Goal: Transaction & Acquisition: Purchase product/service

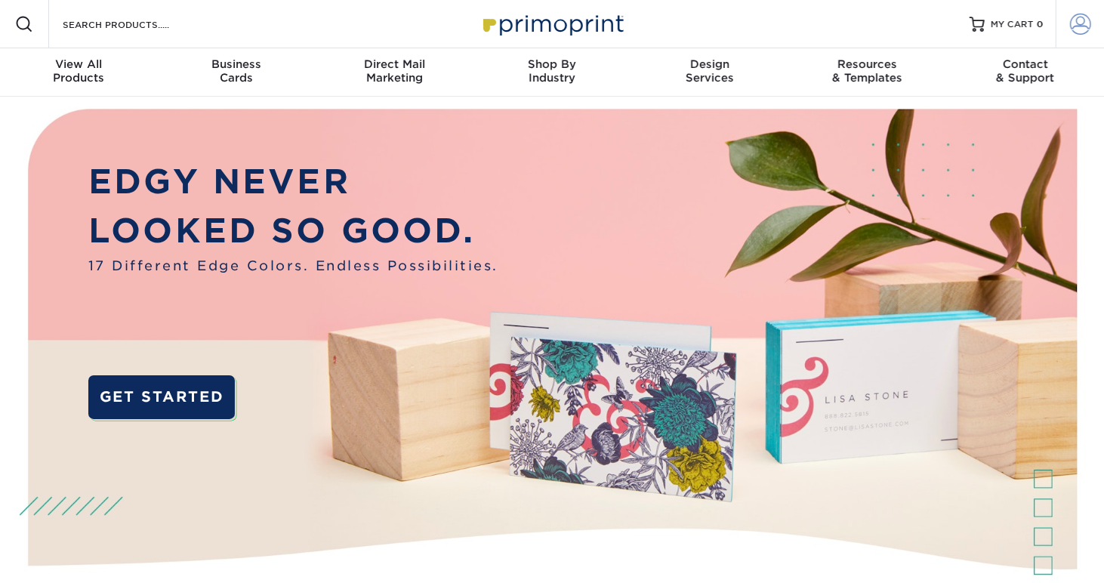
type input "[EMAIL_ADDRESS][DOMAIN_NAME]"
click at [1075, 24] on span at bounding box center [1080, 24] width 21 height 21
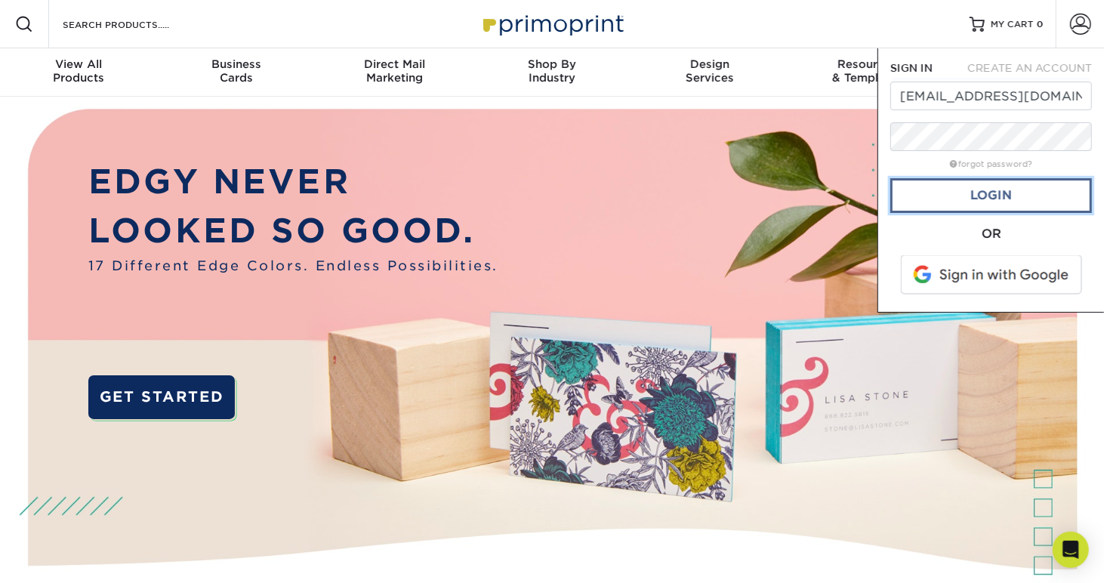
click at [1005, 189] on link "Login" at bounding box center [992, 195] width 202 height 35
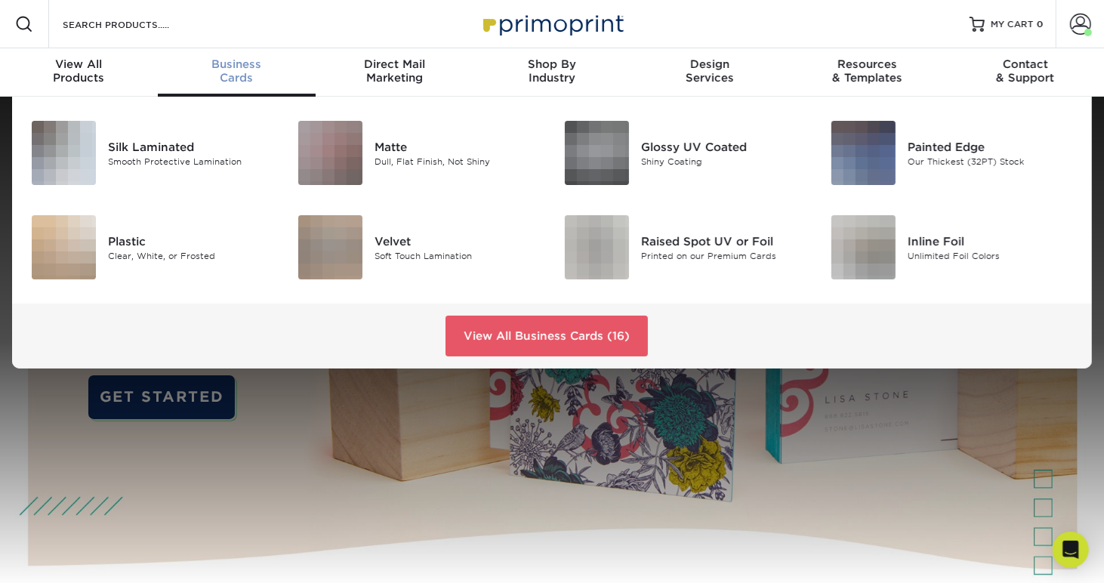
click at [234, 70] on div "Business Cards" at bounding box center [237, 70] width 158 height 27
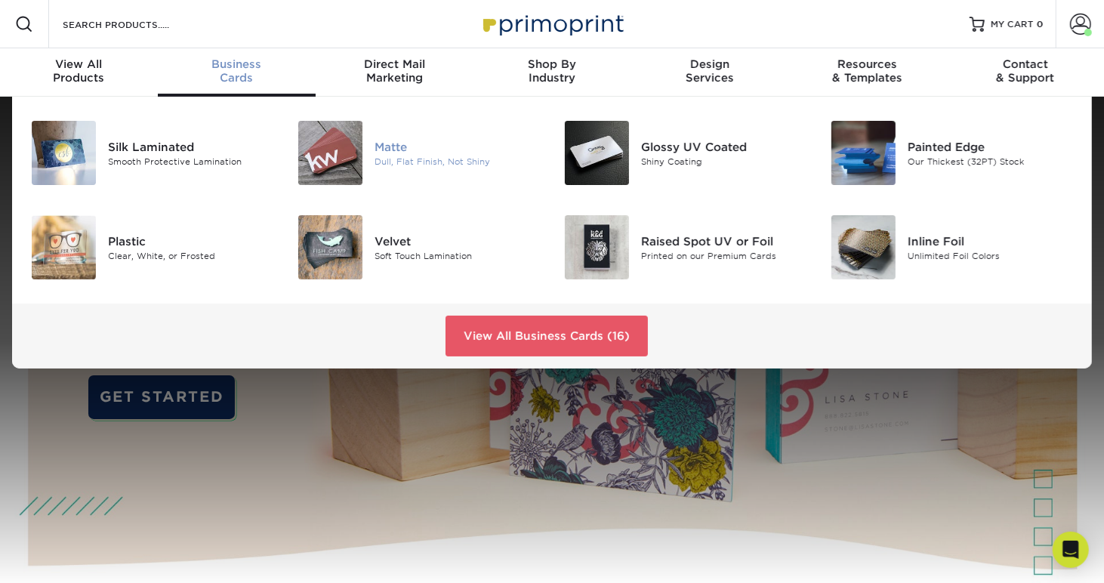
click at [398, 157] on div "Dull, Flat Finish, Not Shiny" at bounding box center [458, 161] width 166 height 13
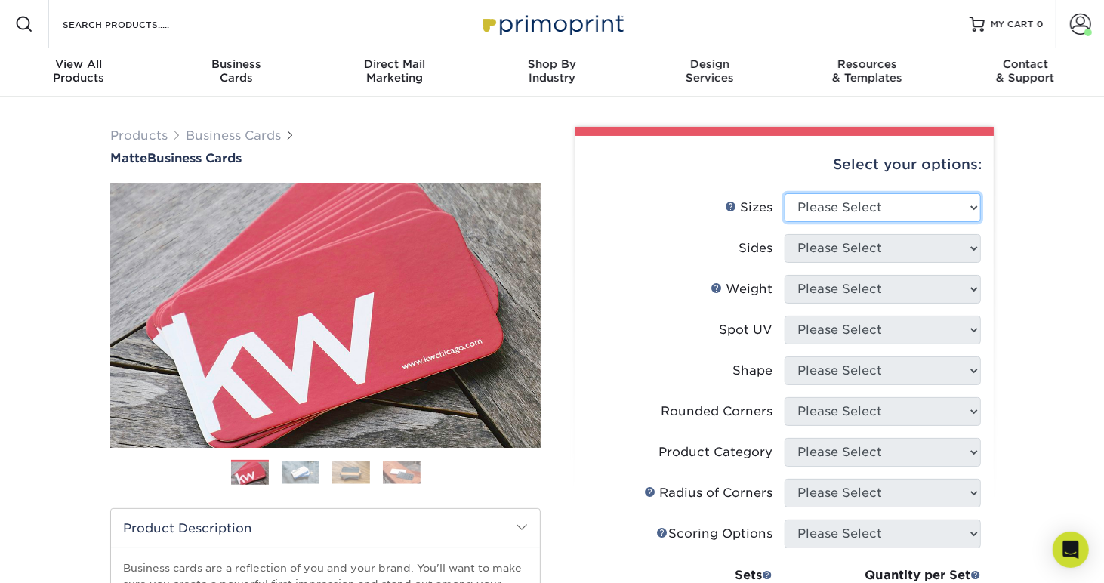
click at [851, 211] on select "Please Select 1.5" x 3.5" - Mini 1.75" x 3.5" - Mini 2" x 2" - Square 2" x 3" -…" at bounding box center [883, 207] width 196 height 29
select select "2.00x2.00"
click at [785, 193] on select "Please Select 1.5" x 3.5" - Mini 1.75" x 3.5" - Mini 2" x 2" - Square 2" x 3" -…" at bounding box center [883, 207] width 196 height 29
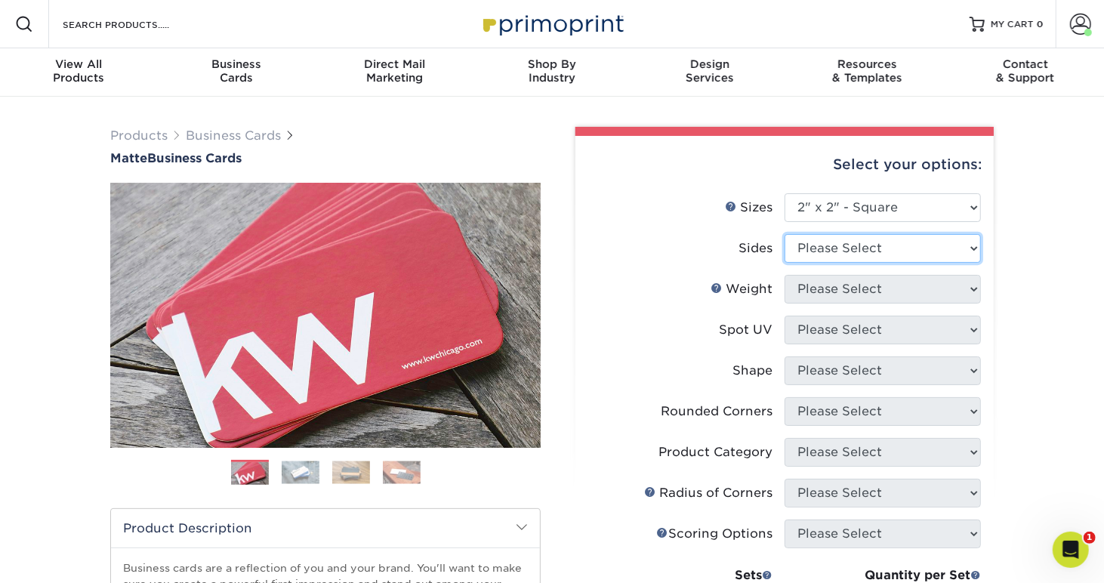
click at [854, 249] on select "Please Select Print Both Sides Print Front Only" at bounding box center [883, 248] width 196 height 29
select select "13abbda7-1d64-4f25-8bb2-c179b224825d"
click at [785, 234] on select "Please Select Print Both Sides Print Front Only" at bounding box center [883, 248] width 196 height 29
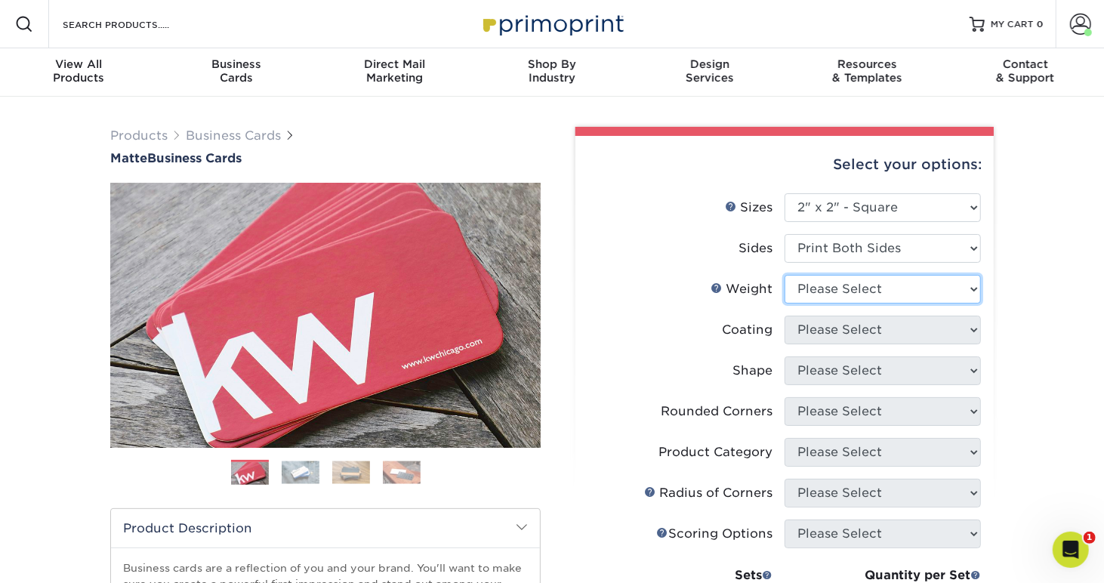
click at [841, 287] on select "Please Select 14PT 16PT" at bounding box center [883, 289] width 196 height 29
select select "16PT"
click at [785, 275] on select "Please Select 14PT 16PT" at bounding box center [883, 289] width 196 height 29
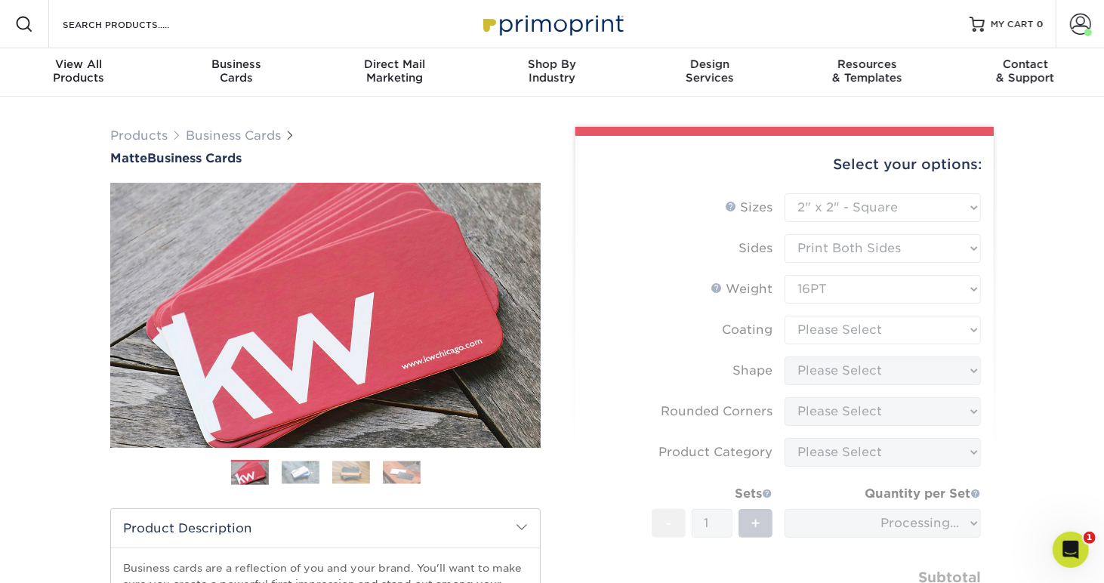
click at [814, 333] on form "Sizes Help Sizes Please Select 1.5" x 3.5" - Mini 1.75" x 3.5" - Mini 2" x 2" -…" at bounding box center [785, 424] width 394 height 462
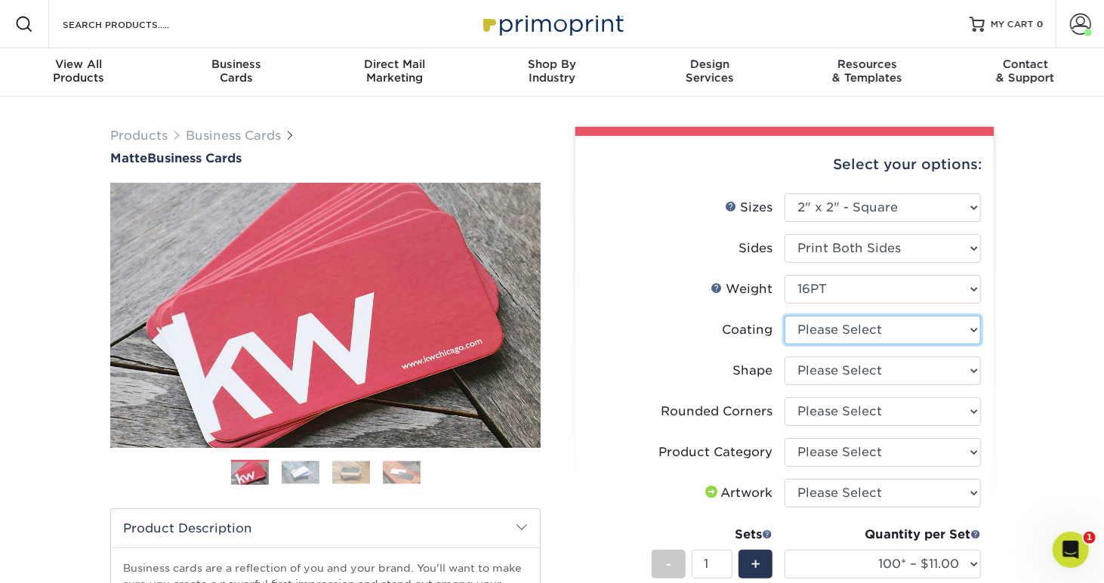
click at [854, 338] on select at bounding box center [883, 330] width 196 height 29
select select "121bb7b5-3b4d-429f-bd8d-bbf80e953313"
click at [785, 316] on select at bounding box center [883, 330] width 196 height 29
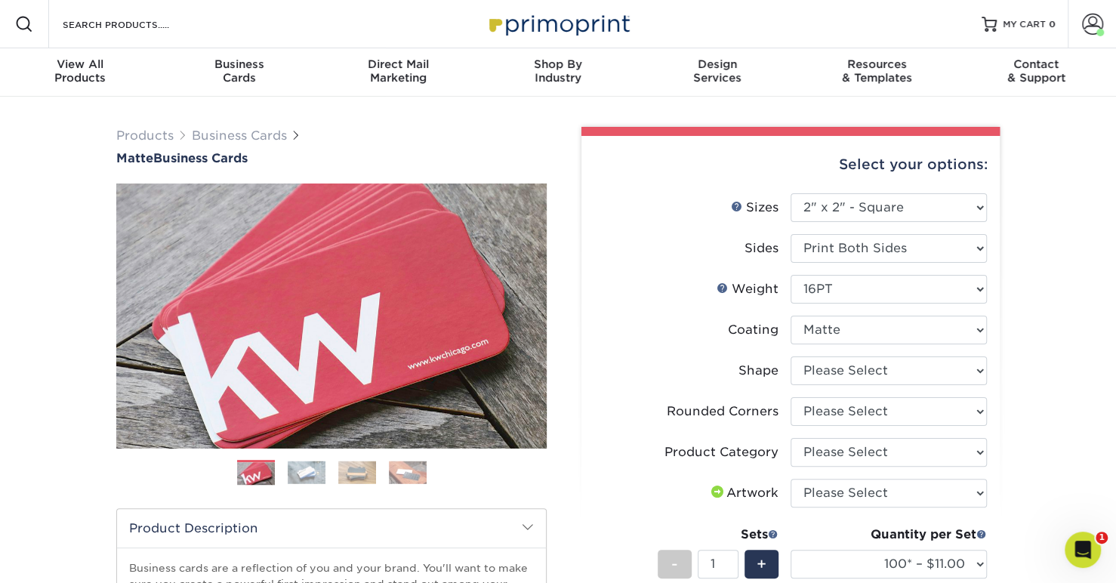
select select "-1"
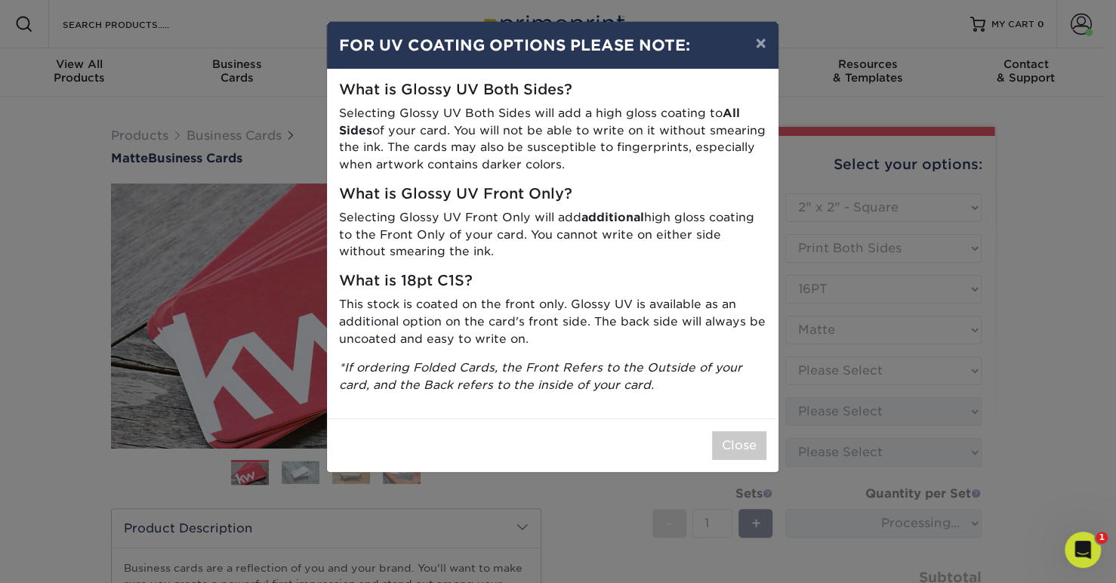
drag, startPoint x: 1011, startPoint y: 351, endPoint x: 944, endPoint y: 368, distance: 69.2
click at [1011, 351] on div "× FOR UV COATING OPTIONS PLEASE NOTE: What is Glossy UV Both Sides? Selecting G…" at bounding box center [558, 291] width 1116 height 583
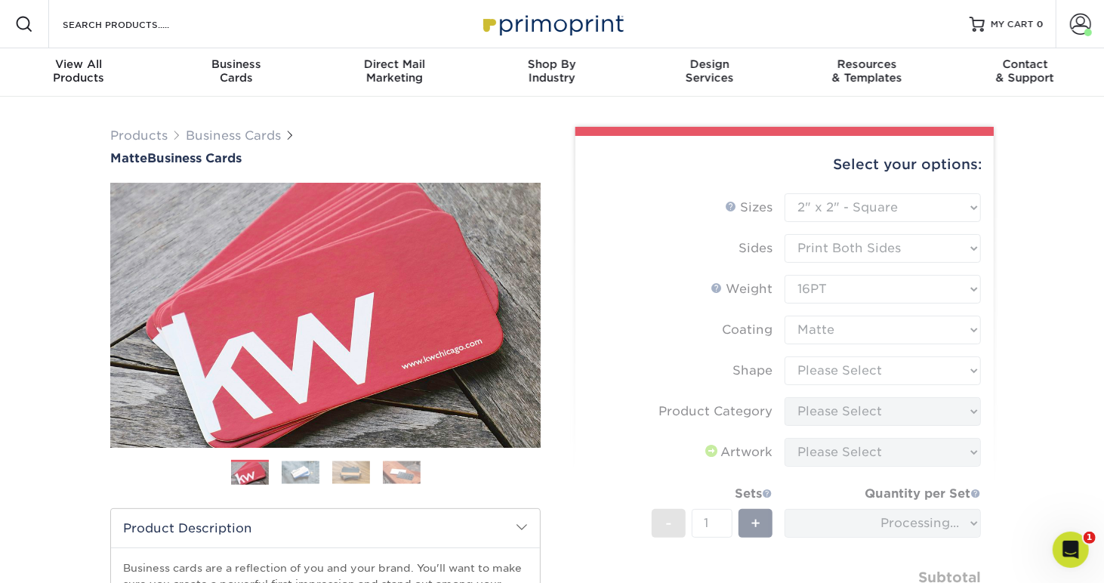
click at [831, 360] on form "Sizes Help Sizes Please Select 1.5" x 3.5" - Mini 1.75" x 3.5" - Mini 2" x 2" -…" at bounding box center [785, 431] width 394 height 476
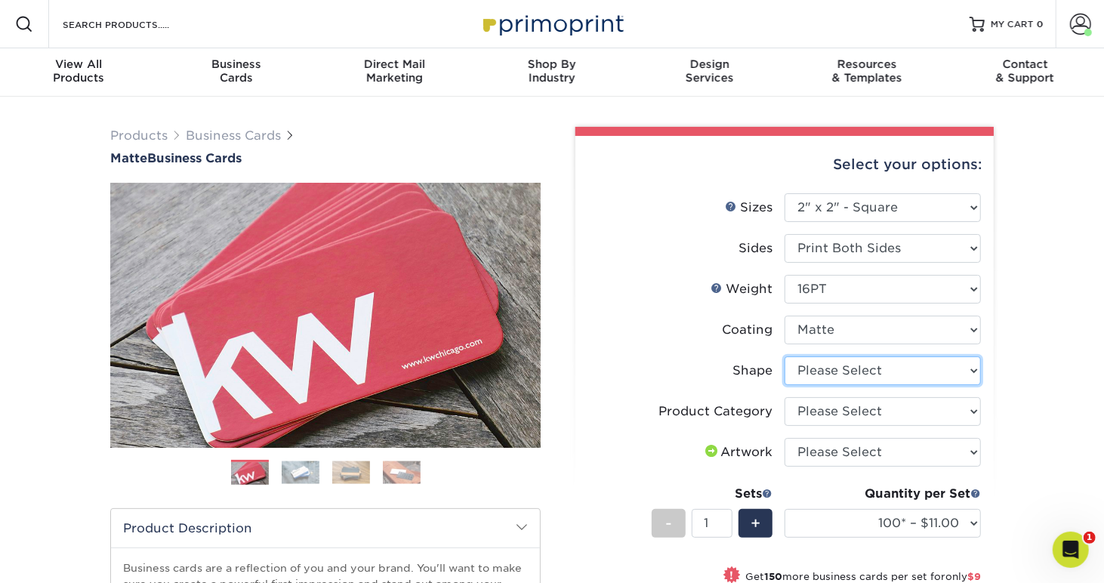
click at [824, 370] on select "Please Select Standard" at bounding box center [883, 371] width 196 height 29
select select "standard"
click at [785, 357] on select "Please Select Standard" at bounding box center [883, 371] width 196 height 29
select select "-1"
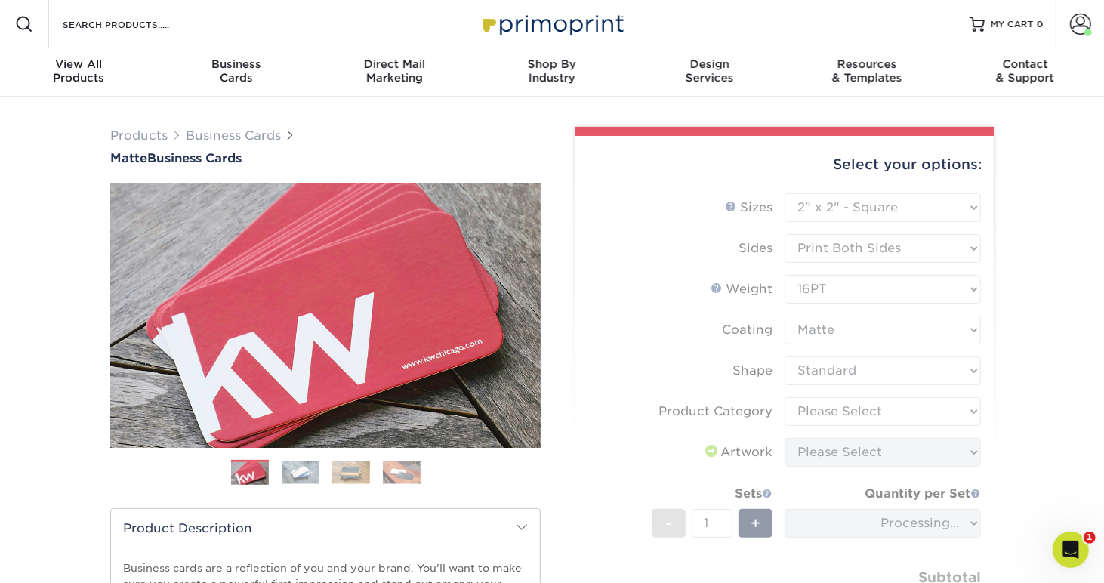
click at [820, 410] on form "Sizes Help Sizes Please Select 1.5" x 3.5" - Mini 1.75" x 3.5" - Mini 2" x 2" -…" at bounding box center [785, 431] width 394 height 476
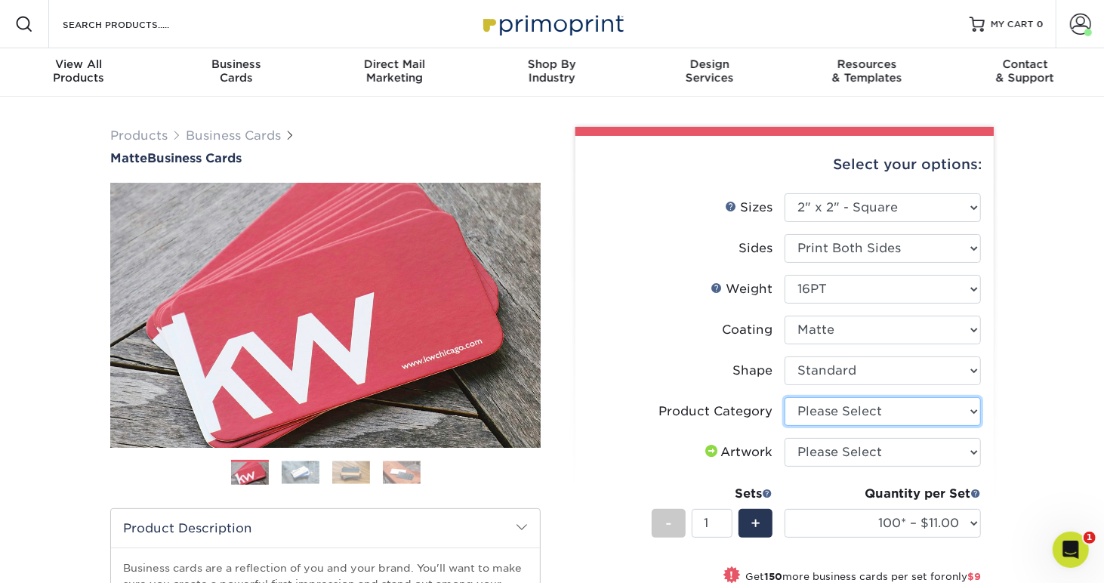
click at [820, 410] on select "Please Select Business Cards" at bounding box center [883, 411] width 196 height 29
select select "3b5148f1-0588-4f88-a218-97bcfdce65c1"
click at [785, 397] on select "Please Select Business Cards" at bounding box center [883, 411] width 196 height 29
click at [826, 449] on select "Please Select I will upload files I need a design - $100" at bounding box center [883, 452] width 196 height 29
select select "upload"
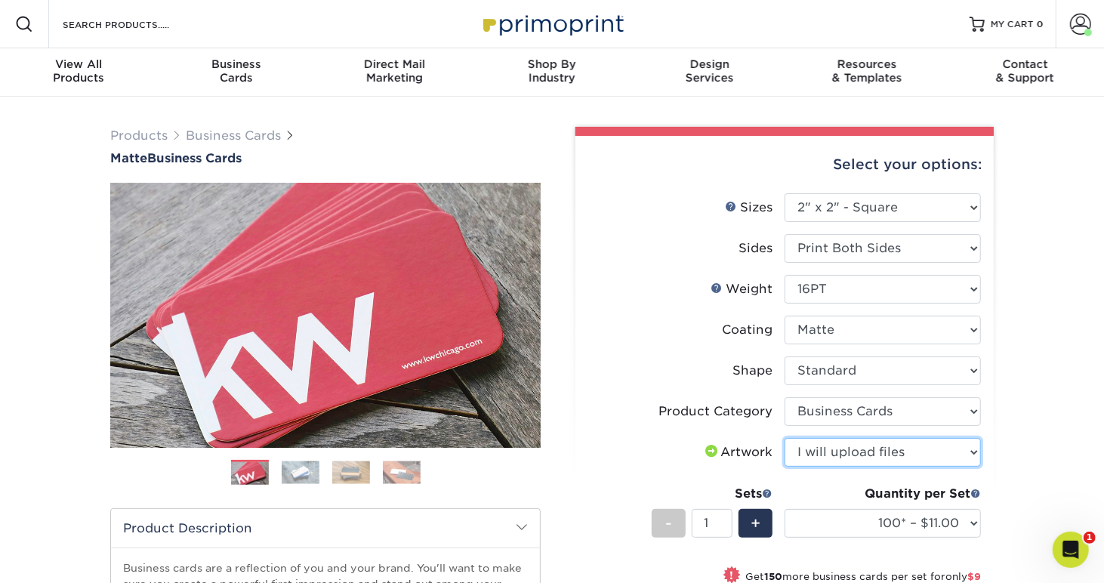
click at [785, 438] on select "Please Select I will upload files I need a design - $100" at bounding box center [883, 452] width 196 height 29
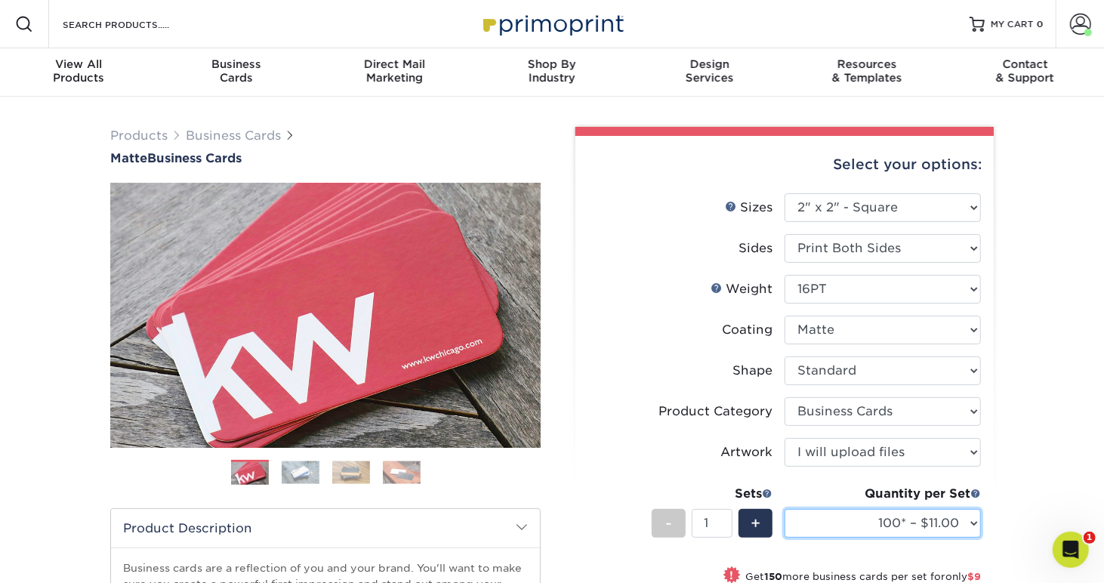
click at [917, 531] on select "100* – $11.00 250* – $20.00 500 – $39.00 1000 – $54.00 2500 – $118.00 5000 – $1…" at bounding box center [883, 523] width 196 height 29
select select "500 – $39.00"
click at [785, 509] on select "100* – $11.00 250* – $20.00 500 – $39.00 1000 – $54.00 2500 – $118.00 5000 – $1…" at bounding box center [883, 523] width 196 height 29
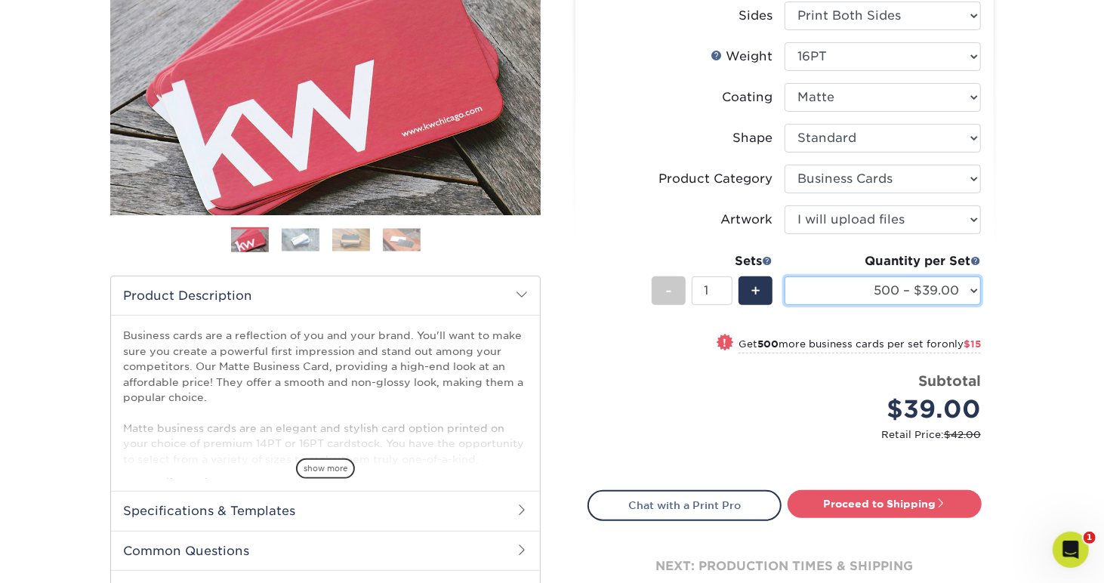
scroll to position [252, 0]
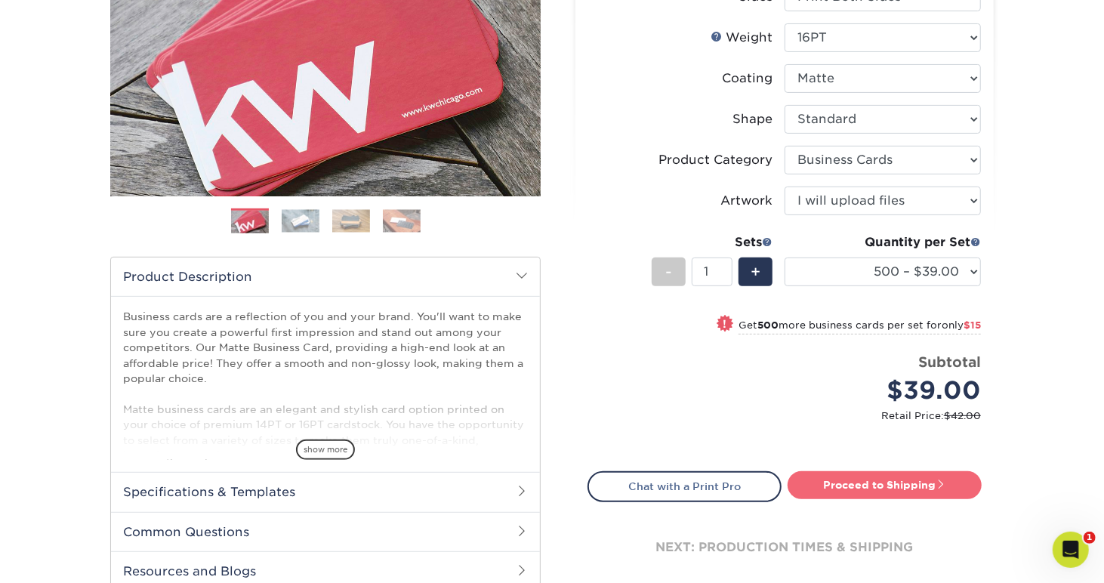
click at [897, 483] on link "Proceed to Shipping" at bounding box center [885, 484] width 194 height 27
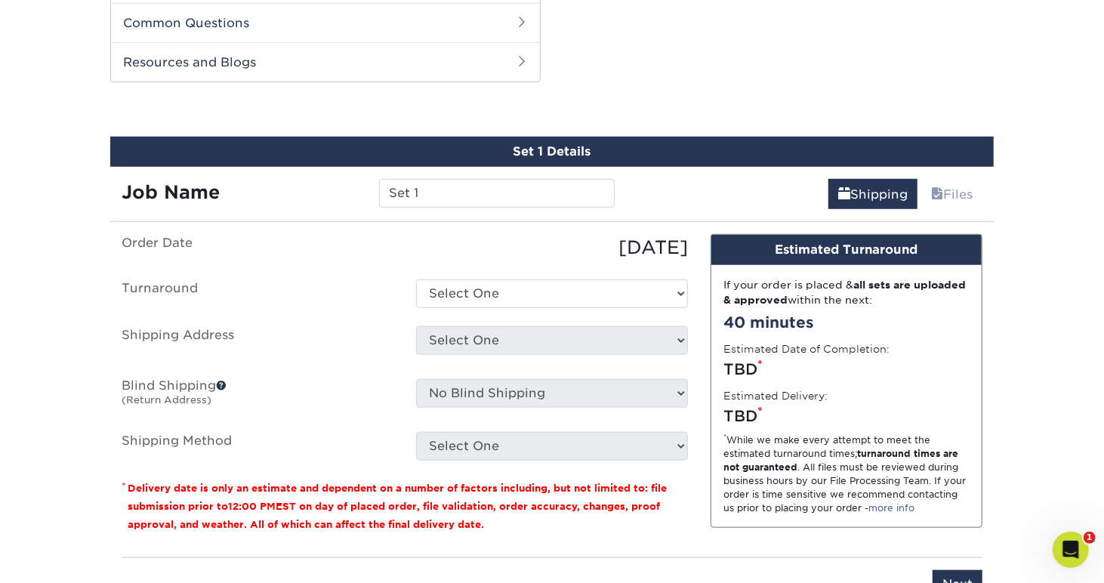
scroll to position [767, 0]
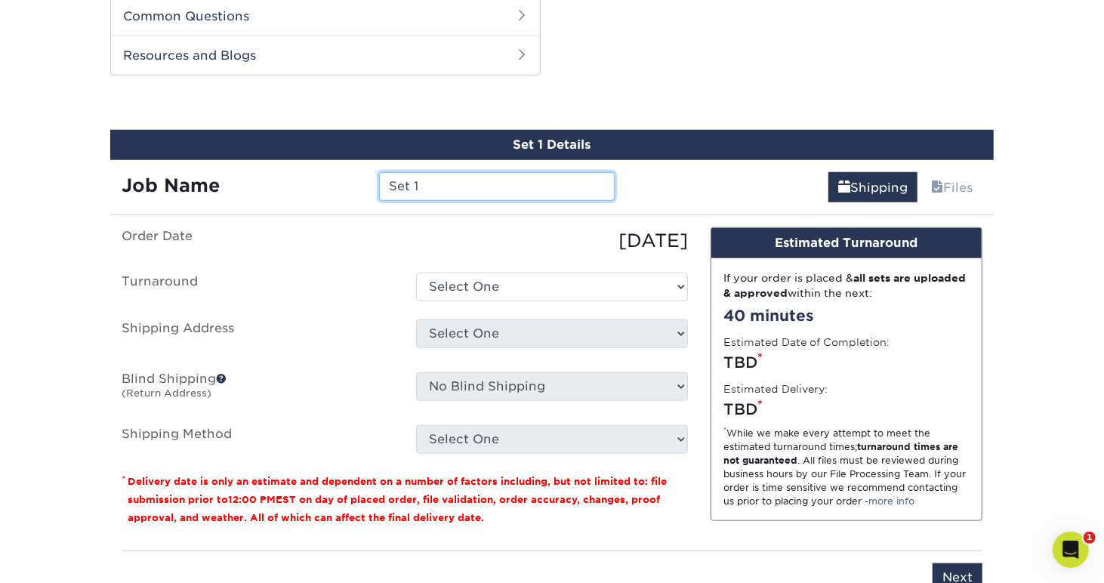
drag, startPoint x: 473, startPoint y: 185, endPoint x: 372, endPoint y: 180, distance: 100.6
click at [372, 180] on div "Set 1" at bounding box center [497, 186] width 258 height 29
type input "Merrilees - L.Gibbs"
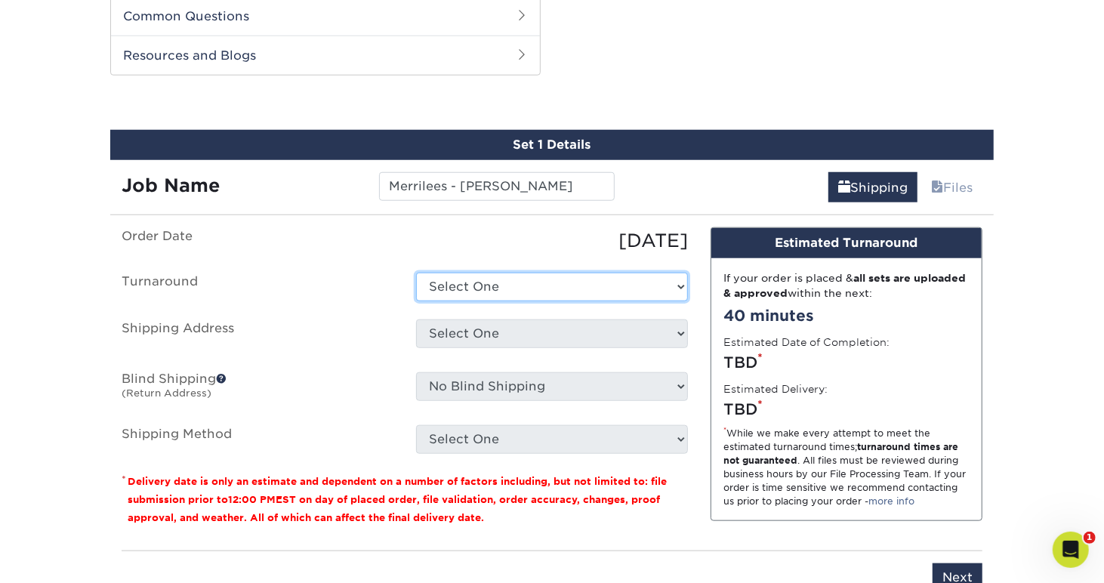
click at [451, 284] on select "Select One 2-4 Business Days 2 Day Next Business Day" at bounding box center [552, 287] width 272 height 29
select select "eb1826a9-9cd8-4a1a-89ae-52afe31eb101"
click at [416, 273] on select "Select One 2-4 Business Days 2 Day Next Business Day" at bounding box center [552, 287] width 272 height 29
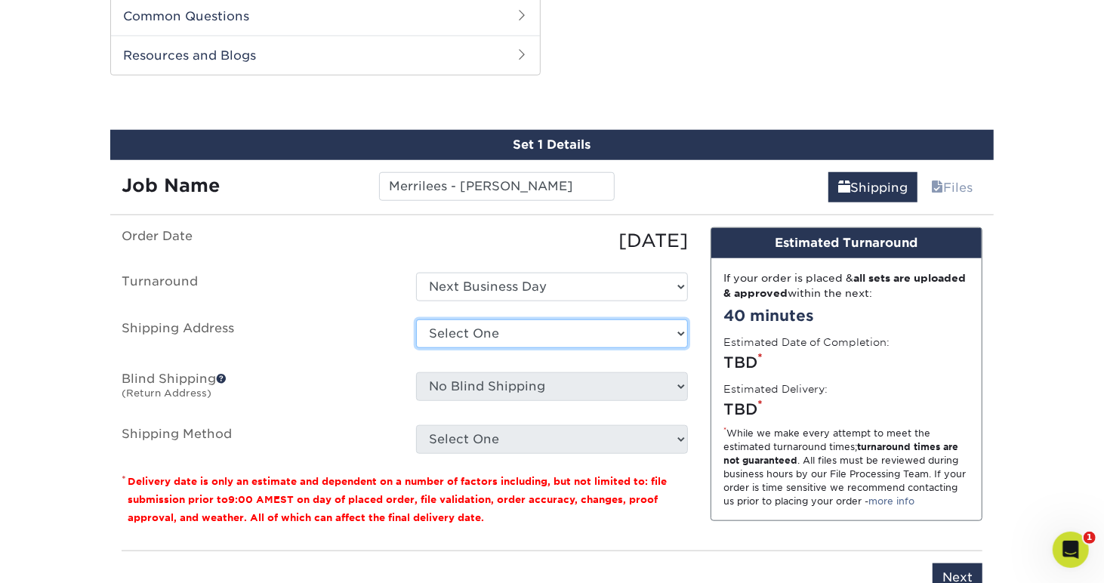
click at [470, 334] on select "Select One BrainBKT Graphics HOB - Block HOB - Lamle Neural Payments + Add New …" at bounding box center [552, 334] width 272 height 29
select select "218452"
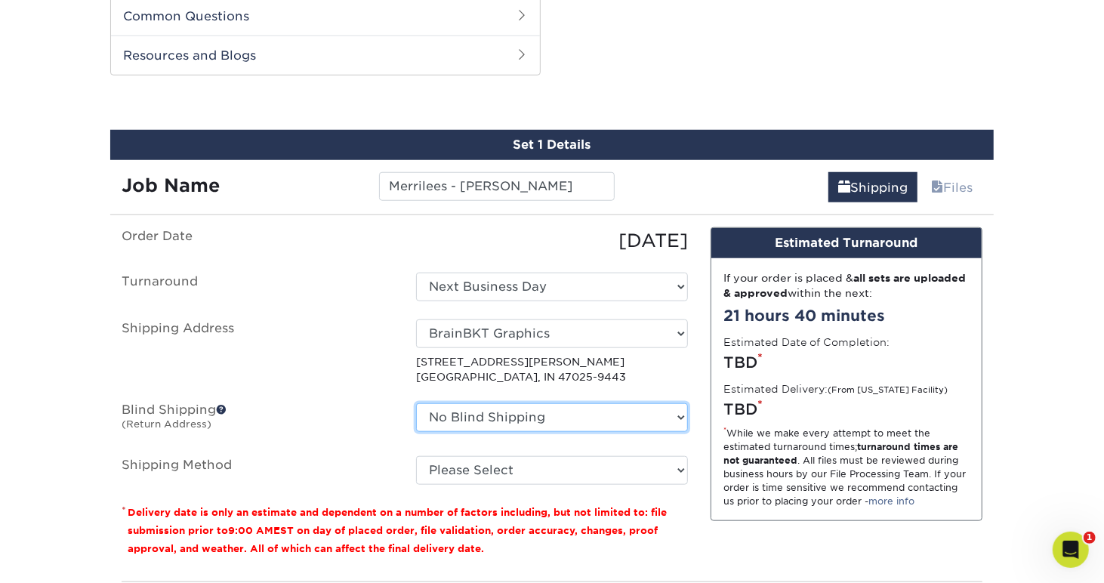
drag, startPoint x: 492, startPoint y: 407, endPoint x: 499, endPoint y: 418, distance: 12.8
click at [492, 407] on select "No Blind Shipping BrainBKT Graphics HOB - Block HOB - Lamle Neural Payments + A…" at bounding box center [552, 417] width 272 height 29
select select "218452"
click at [416, 403] on select "No Blind Shipping BrainBKT Graphics HOB - Block HOB - Lamle Neural Payments + A…" at bounding box center [552, 417] width 272 height 29
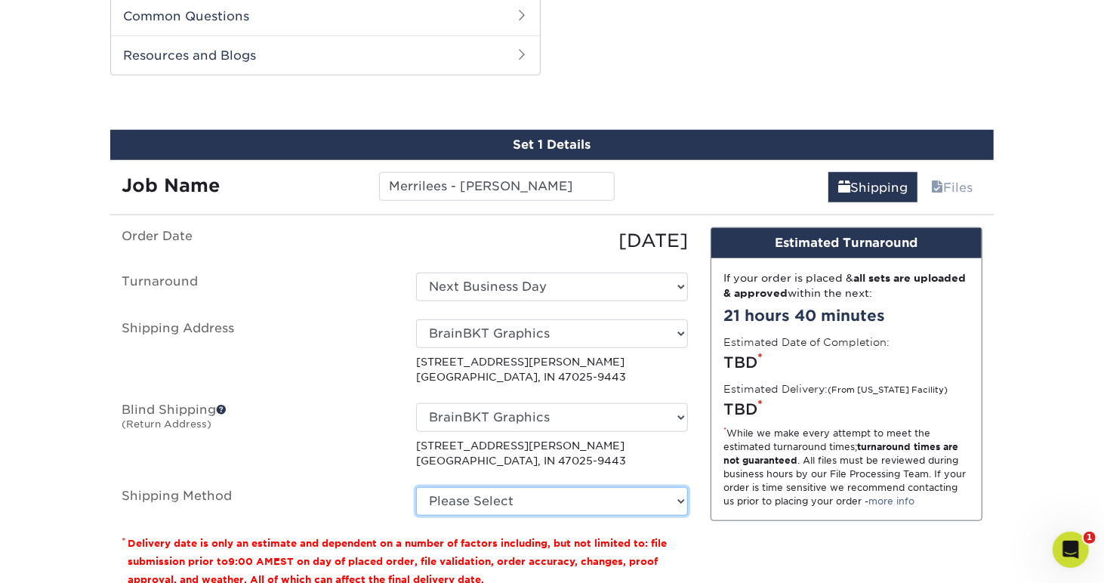
drag, startPoint x: 486, startPoint y: 486, endPoint x: 492, endPoint y: 500, distance: 14.9
click at [486, 487] on select "Please Select Ground Shipping (+$8.96) 3 Day Shipping Service (+$18.69) 2 Day A…" at bounding box center [552, 501] width 272 height 29
select select "03"
click at [416, 487] on select "Please Select Ground Shipping (+$8.96) 3 Day Shipping Service (+$18.69) 2 Day A…" at bounding box center [552, 501] width 272 height 29
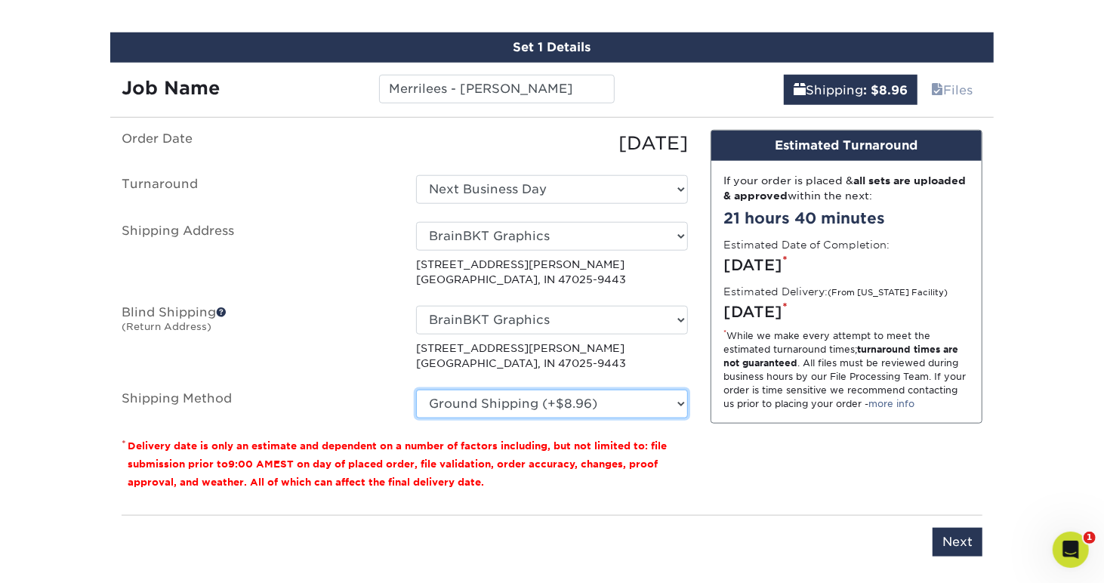
scroll to position [1145, 0]
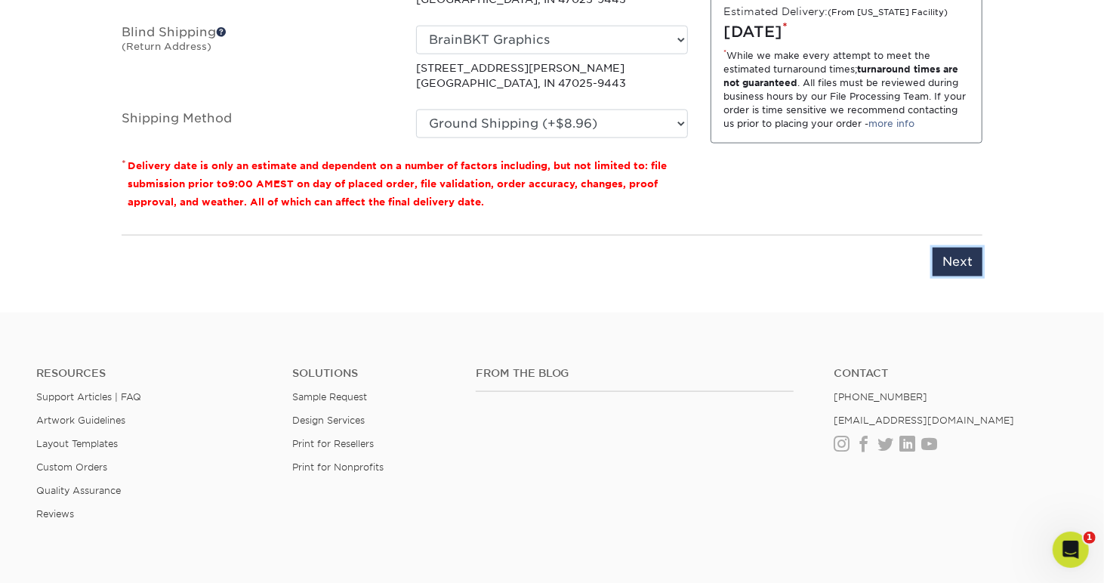
click at [969, 256] on input "Next" at bounding box center [958, 262] width 50 height 29
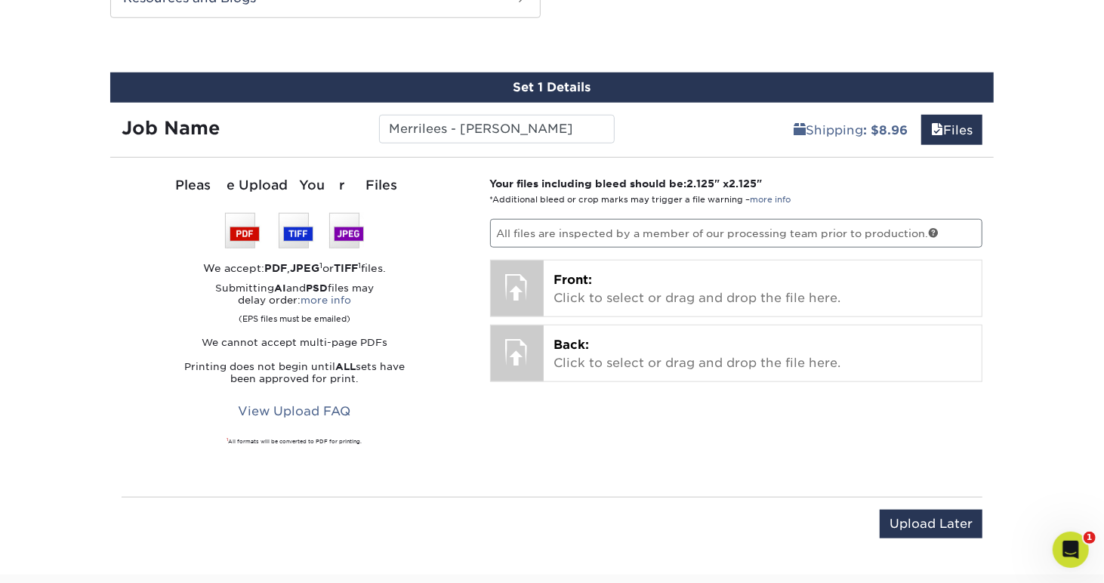
scroll to position [642, 0]
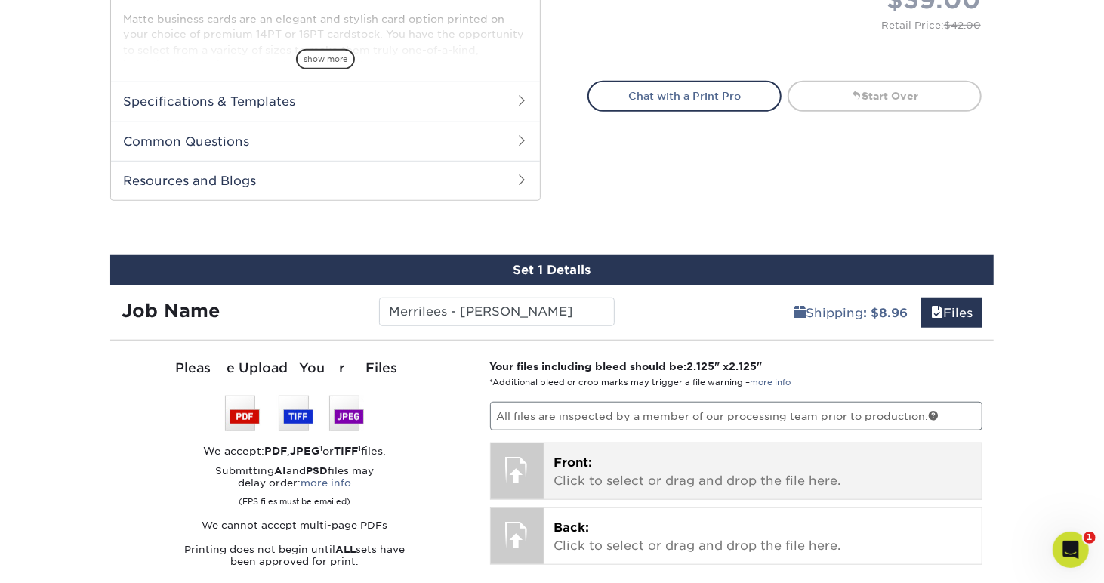
click at [574, 475] on p "Front: Click to select or drag and drop the file here." at bounding box center [763, 472] width 418 height 36
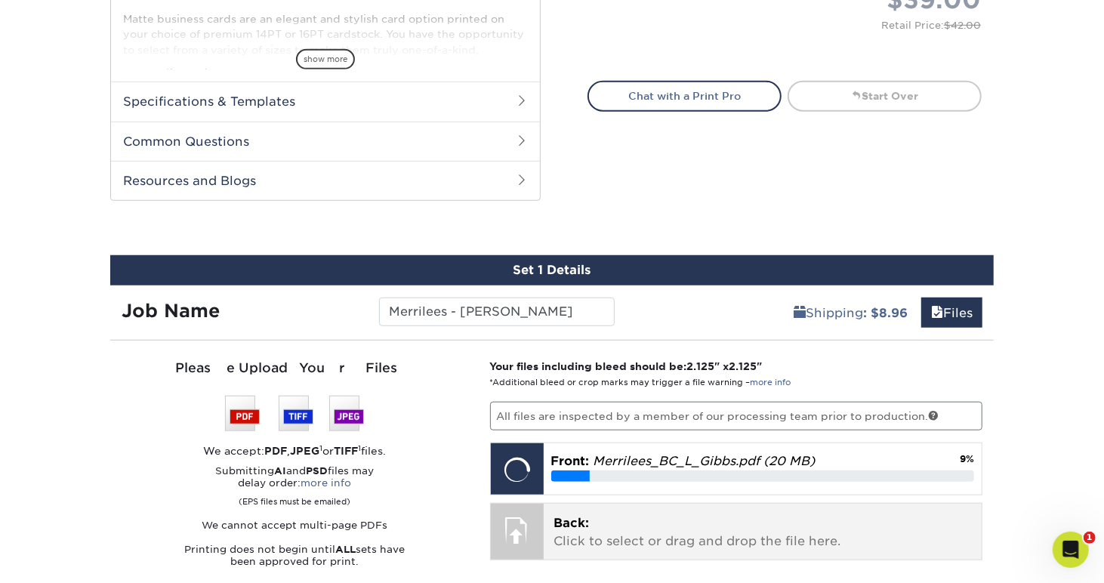
click at [615, 516] on p "Back: Click to select or drag and drop the file here." at bounding box center [763, 532] width 418 height 36
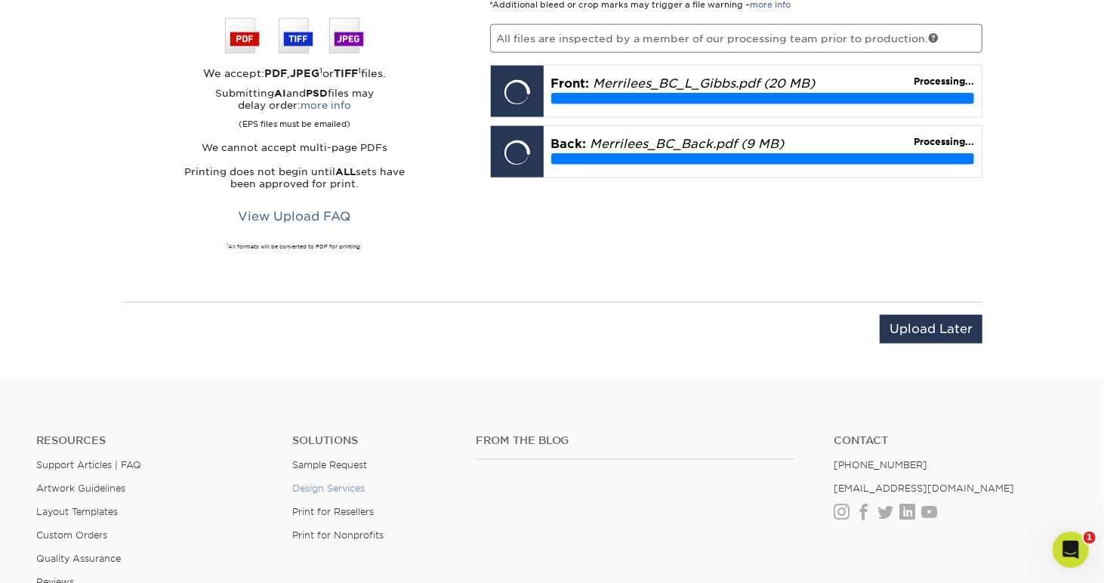
scroll to position [894, 0]
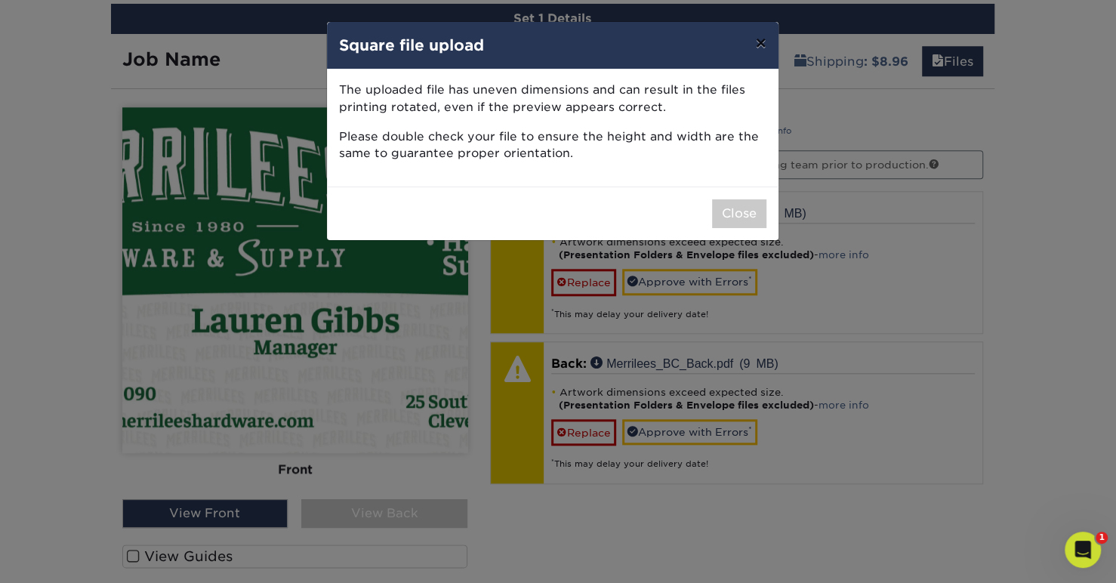
click at [762, 42] on button "×" at bounding box center [760, 43] width 35 height 42
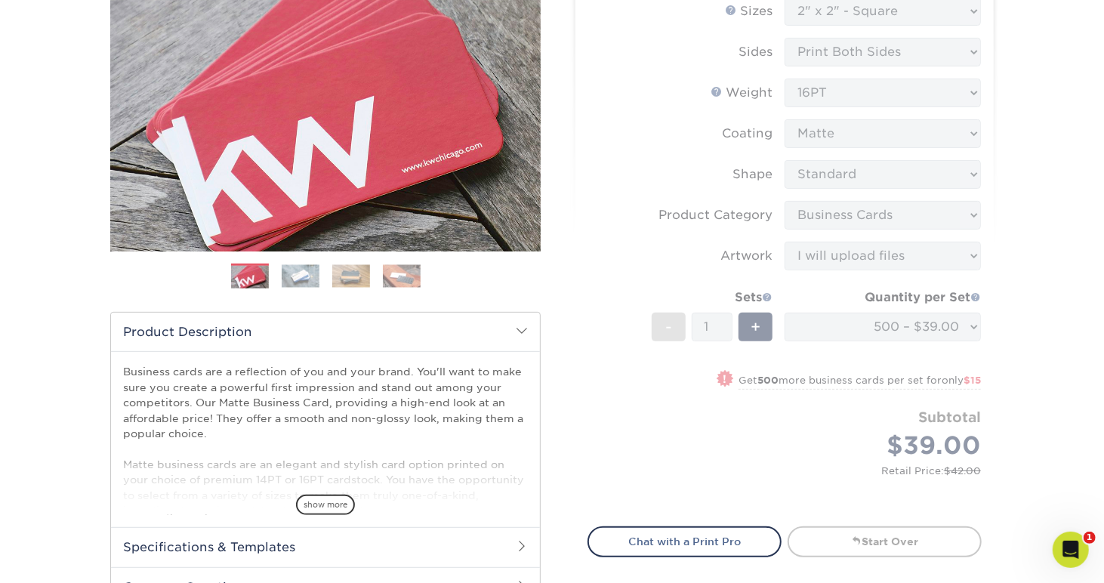
scroll to position [12, 0]
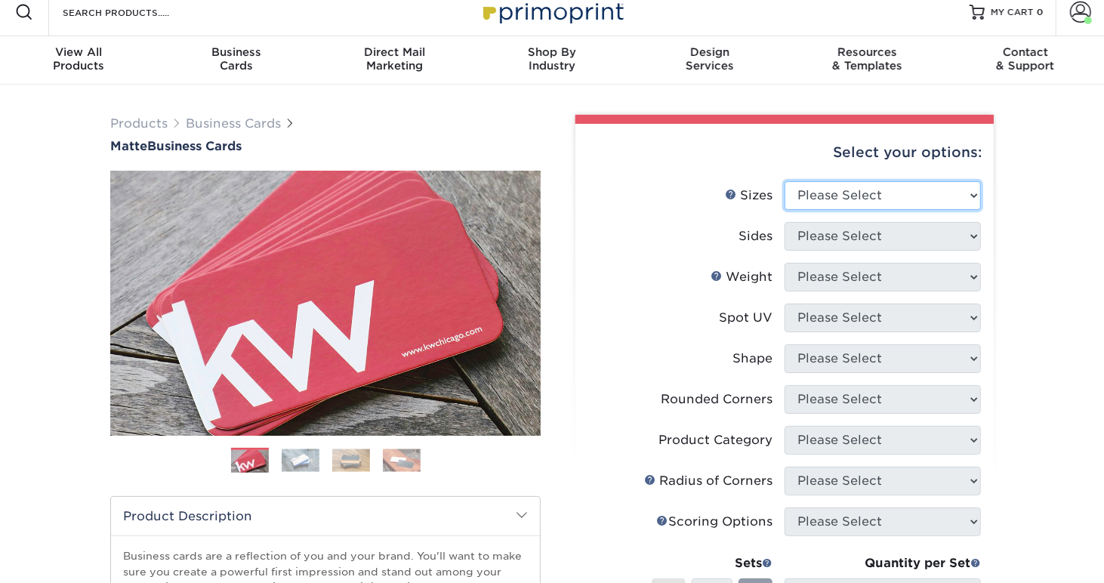
click at [828, 194] on select "Please Select 1.5" x 3.5" - Mini 1.75" x 3.5" - Mini 2" x 2" - Square 2" x 3" -…" at bounding box center [883, 195] width 196 height 29
select select "2.00x3.50"
click at [785, 181] on select "Please Select 1.5" x 3.5" - Mini 1.75" x 3.5" - Mini 2" x 2" - Square 2" x 3" -…" at bounding box center [883, 195] width 196 height 29
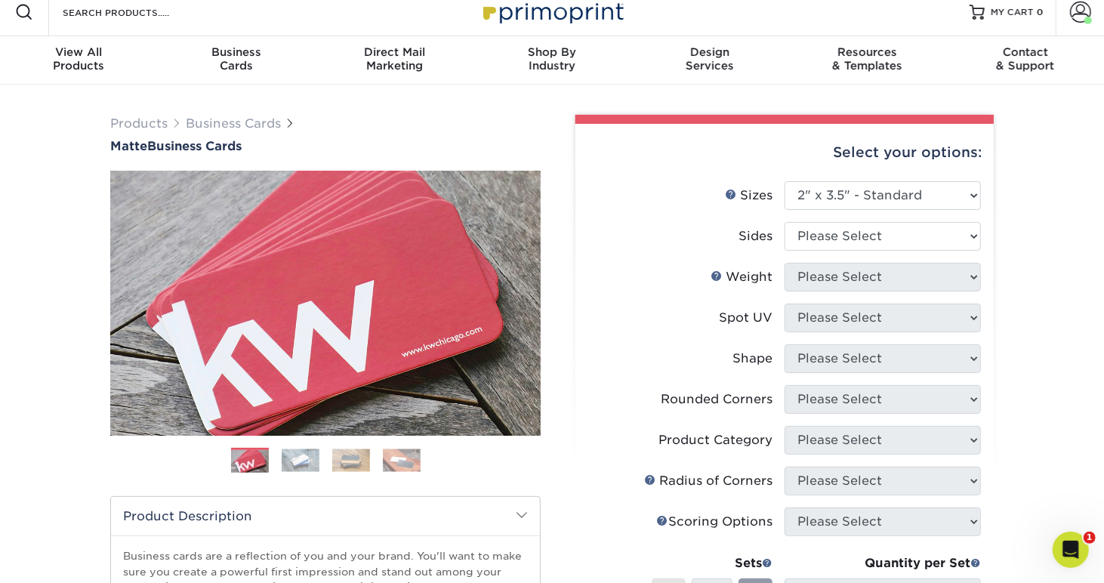
click at [851, 252] on li "Sides Please Select Print Both Sides Print Front Only" at bounding box center [784, 242] width 393 height 41
click at [848, 245] on select "Please Select Print Both Sides Print Front Only" at bounding box center [883, 236] width 196 height 29
select select "13abbda7-1d64-4f25-8bb2-c179b224825d"
click at [785, 222] on select "Please Select Print Both Sides Print Front Only" at bounding box center [883, 236] width 196 height 29
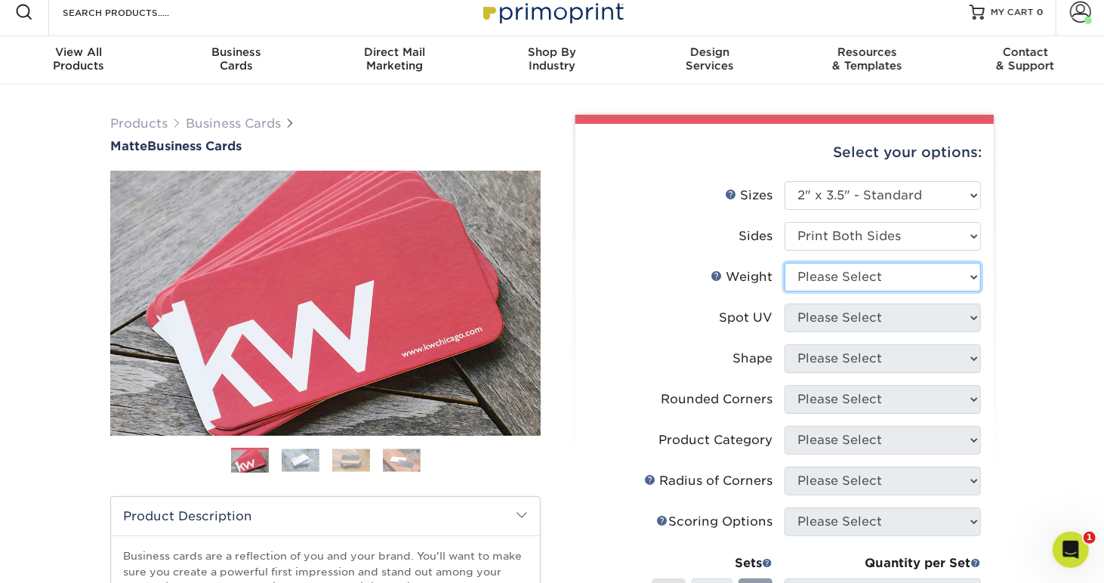
click at [841, 278] on select "Please Select 16PT 14PT" at bounding box center [883, 277] width 196 height 29
select select "16PT"
click at [785, 263] on select "Please Select 16PT 14PT" at bounding box center [883, 277] width 196 height 29
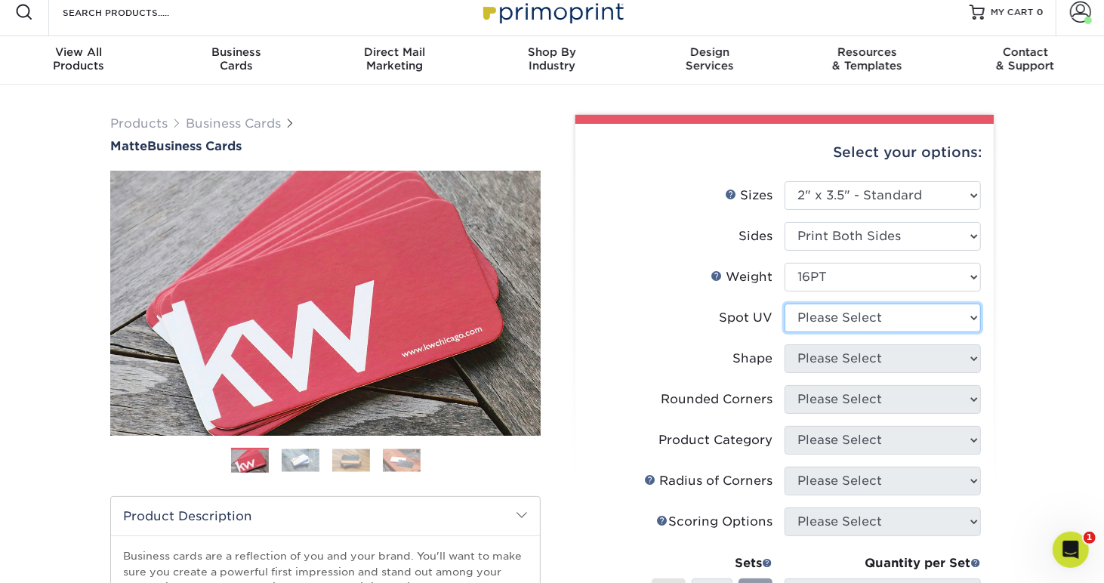
click at [804, 318] on select "Please Select No Spot UV Front and Back (Both Sides) Front Only Back Only" at bounding box center [883, 318] width 196 height 29
select select "3"
click at [785, 304] on select "Please Select No Spot UV Front and Back (Both Sides) Front Only Back Only" at bounding box center [883, 318] width 196 height 29
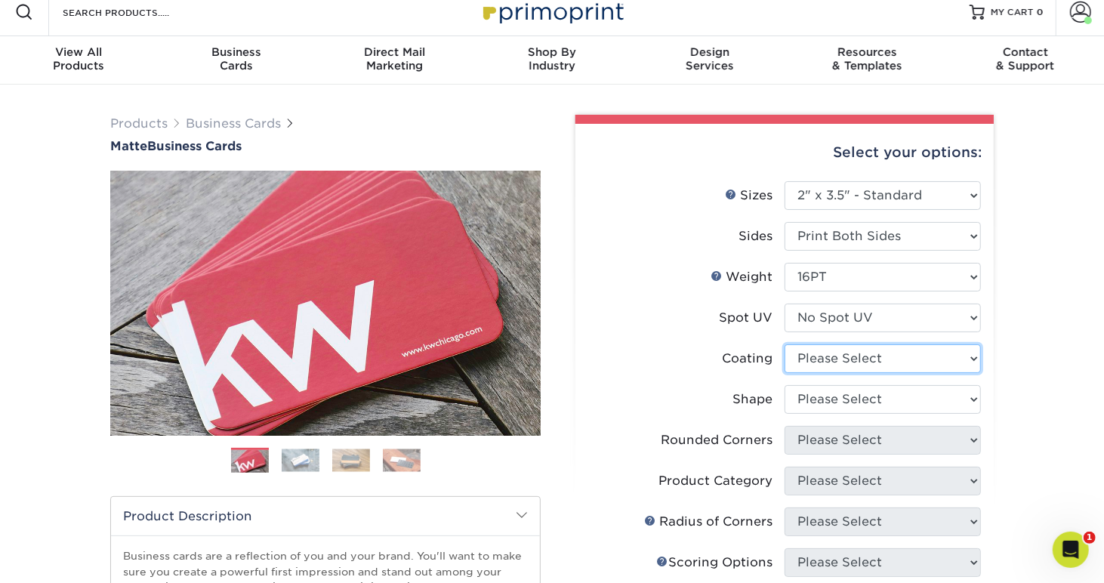
click at [833, 369] on select at bounding box center [883, 358] width 196 height 29
select select "121bb7b5-3b4d-429f-bd8d-bbf80e953313"
click at [785, 344] on select at bounding box center [883, 358] width 196 height 29
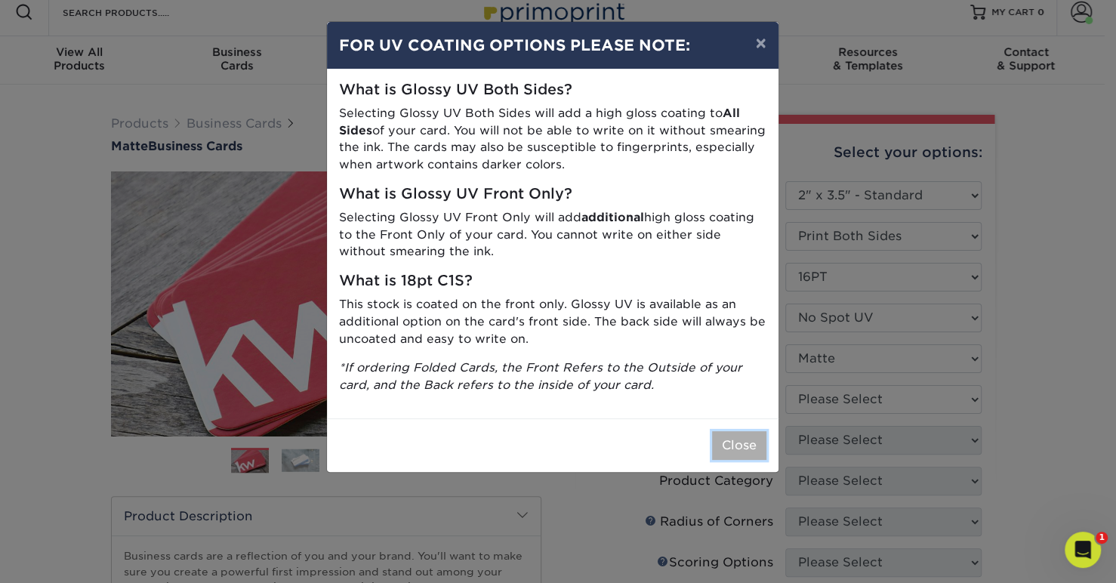
click at [736, 447] on button "Close" at bounding box center [739, 445] width 54 height 29
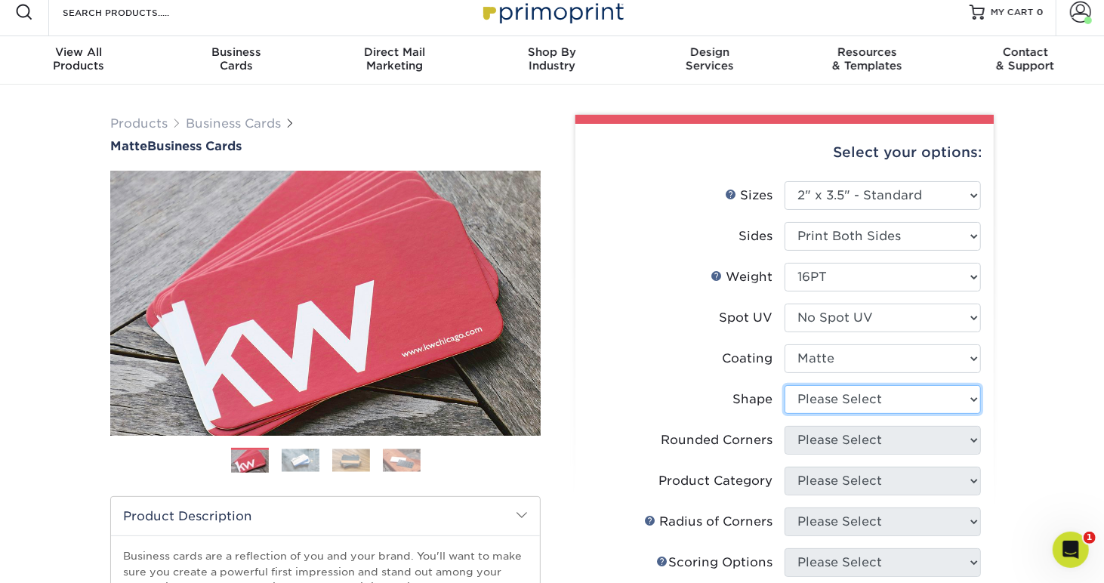
click at [820, 409] on select "Please Select Standard Oval" at bounding box center [883, 399] width 196 height 29
select select "standard"
click at [785, 385] on select "Please Select Standard Oval" at bounding box center [883, 399] width 196 height 29
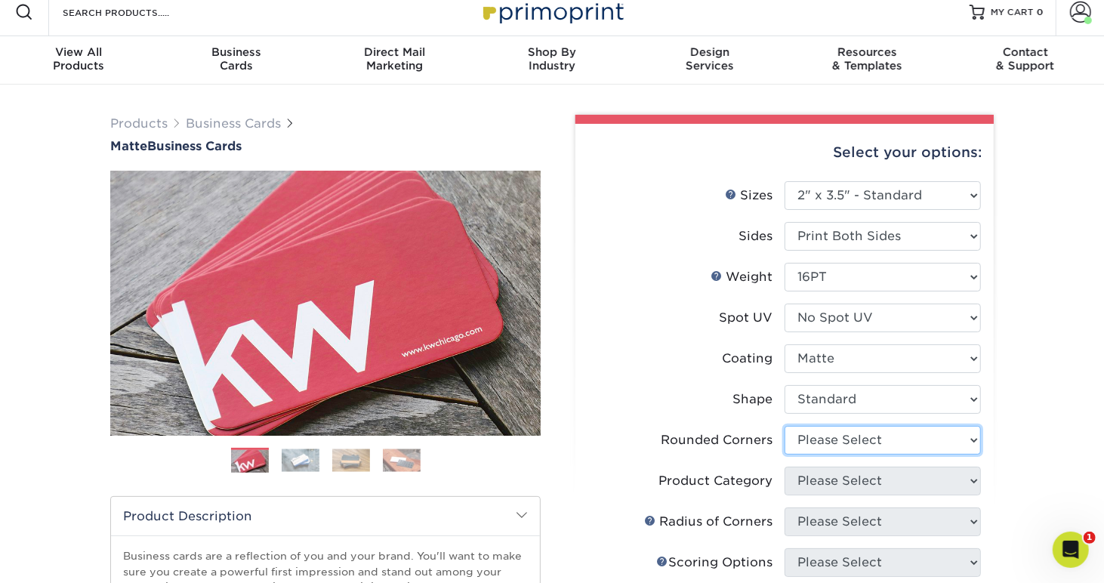
click at [821, 438] on select "Please Select Yes - Round 2 Corners Yes - Round 4 Corners No" at bounding box center [883, 440] width 196 height 29
select select "7672df9e-0e0a-464d-8e1f-920c575e4da3"
click at [785, 426] on select "Please Select Yes - Round 2 Corners Yes - Round 4 Corners No" at bounding box center [883, 440] width 196 height 29
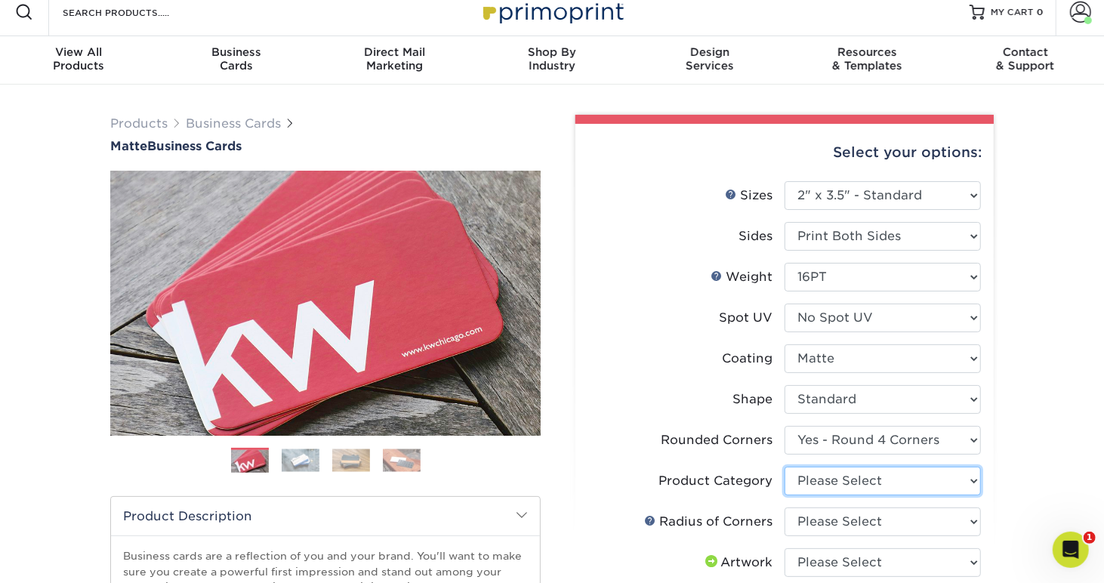
click at [827, 484] on select "Please Select Business Cards" at bounding box center [883, 481] width 196 height 29
select select "3b5148f1-0588-4f88-a218-97bcfdce65c1"
click at [785, 467] on select "Please Select Business Cards" at bounding box center [883, 481] width 196 height 29
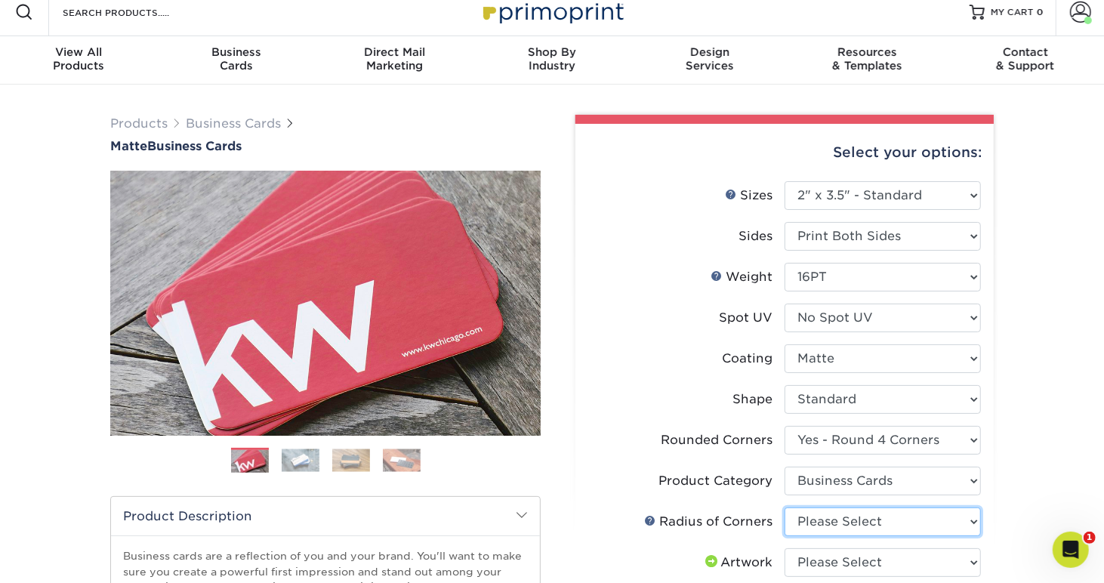
click at [835, 524] on select "Please Select Rounded 1/8" Rounded 1/4"" at bounding box center [883, 522] width 196 height 29
select select "479fbfe7-6a0c-4895-8c9a-81739b7486c9"
click at [785, 508] on select "Please Select Rounded 1/8" Rounded 1/4"" at bounding box center [883, 522] width 196 height 29
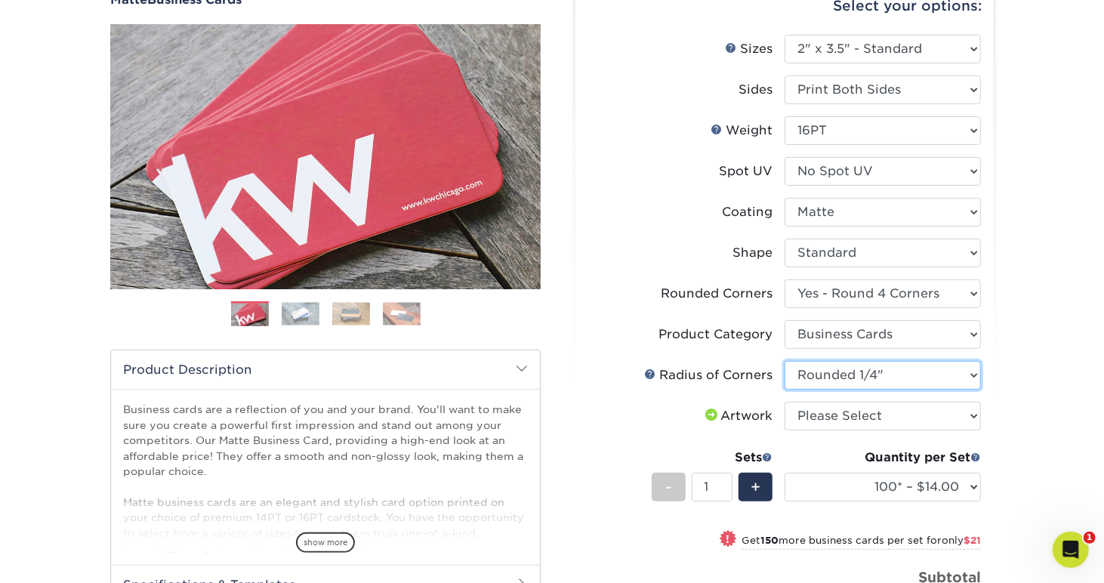
scroll to position [264, 0]
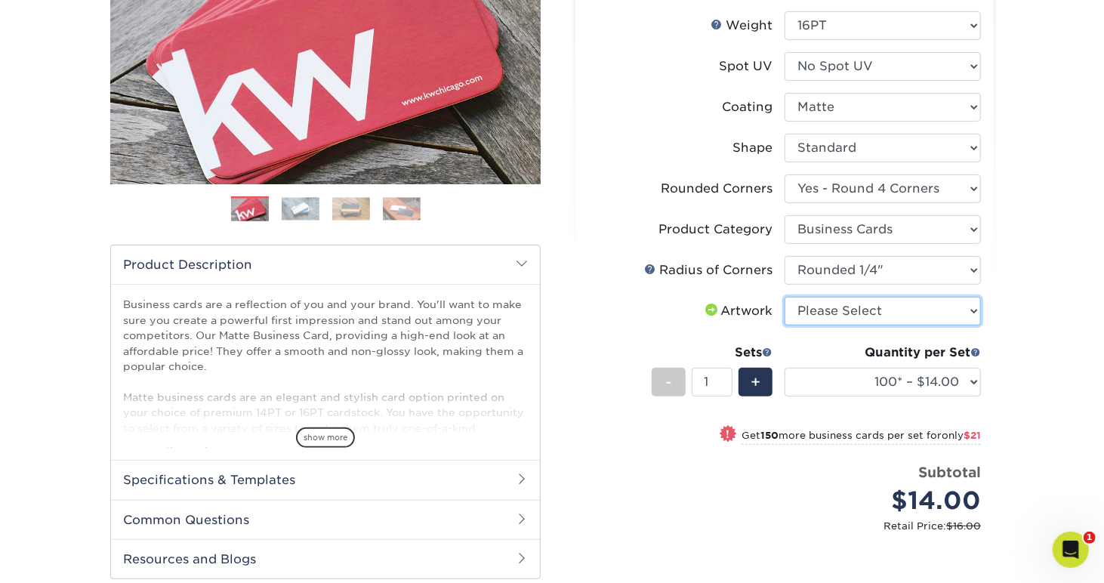
click at [848, 305] on select "Please Select I will upload files I need a design - $100" at bounding box center [883, 311] width 196 height 29
select select "upload"
click at [785, 297] on select "Please Select I will upload files I need a design - $100" at bounding box center [883, 311] width 196 height 29
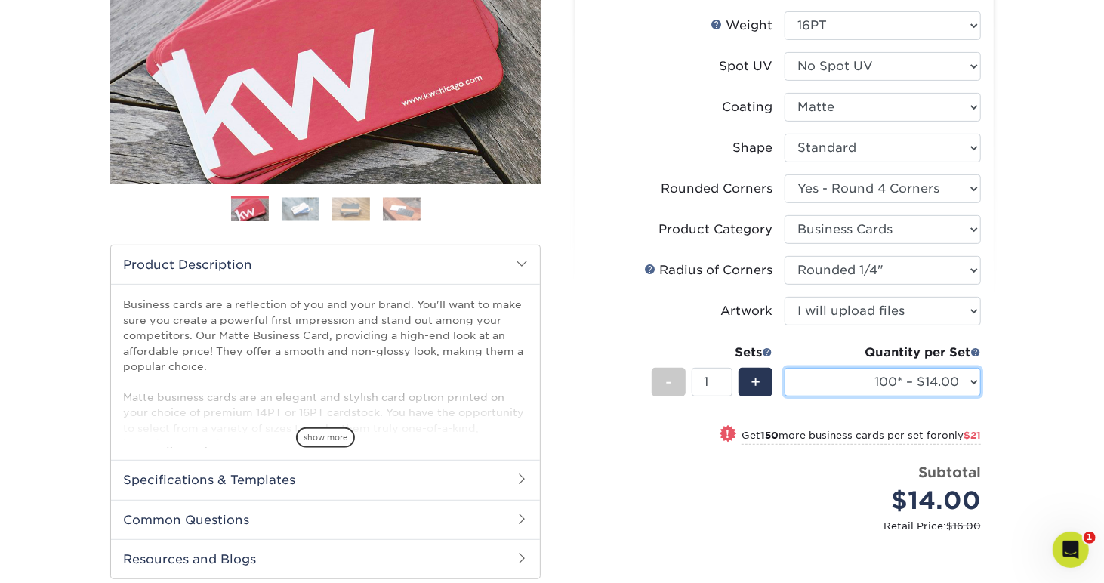
click at [875, 375] on select "100* – $14.00 250* – $35.00 500 – $70.00 1000 – $86.00 2500 – $158.00 5000 – $2…" at bounding box center [883, 382] width 196 height 29
select select "500 – $70.00"
click at [785, 368] on select "100* – $14.00 250* – $35.00 500 – $70.00 1000 – $86.00 2500 – $158.00 5000 – $2…" at bounding box center [883, 382] width 196 height 29
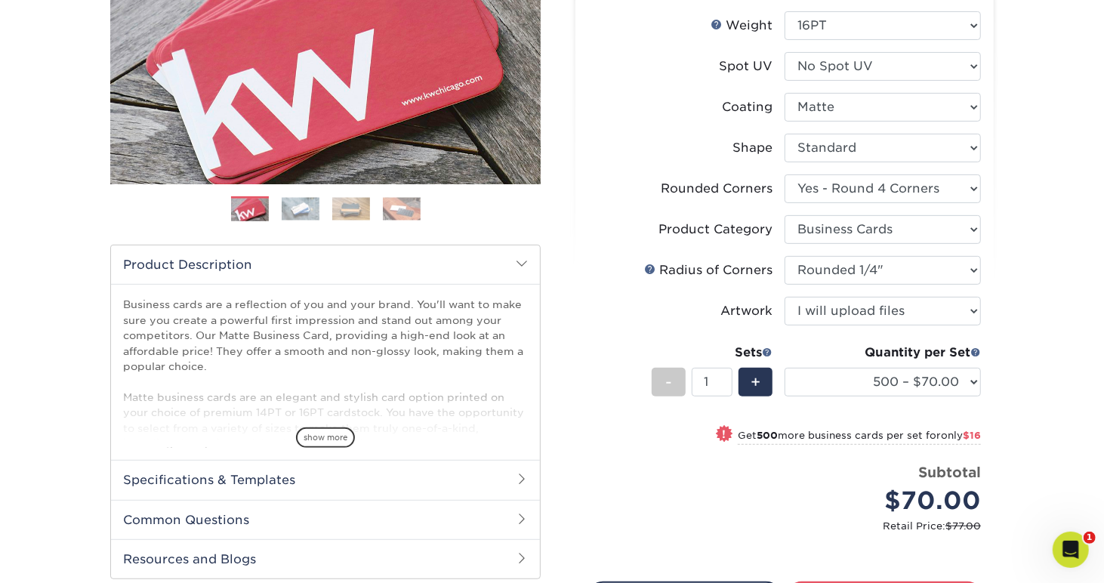
click at [804, 472] on div "Subtotal $70.00" at bounding box center [888, 490] width 185 height 57
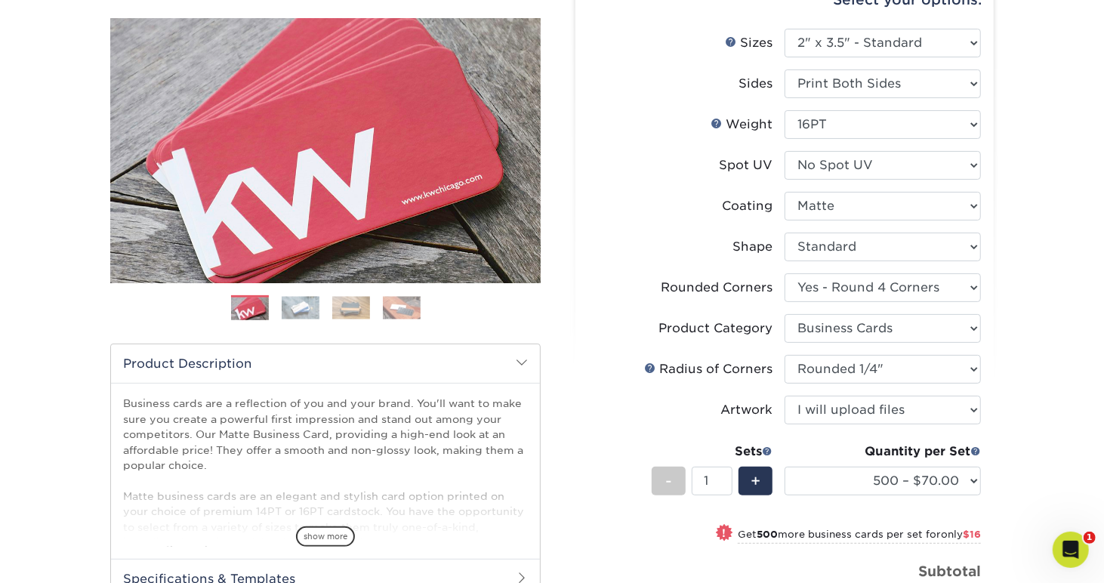
scroll to position [138, 0]
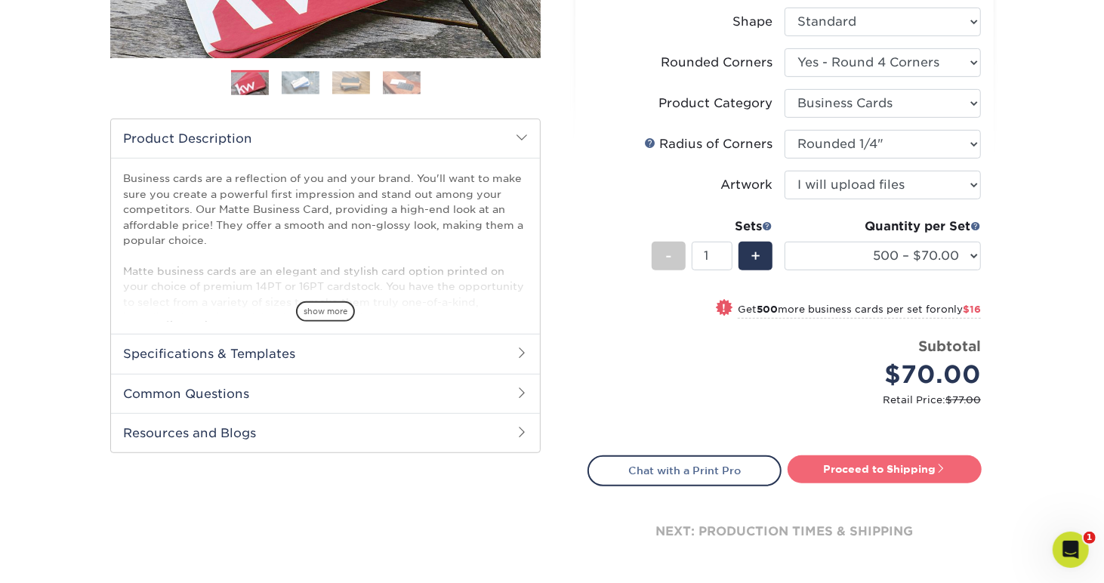
click at [907, 468] on link "Proceed to Shipping" at bounding box center [885, 468] width 194 height 27
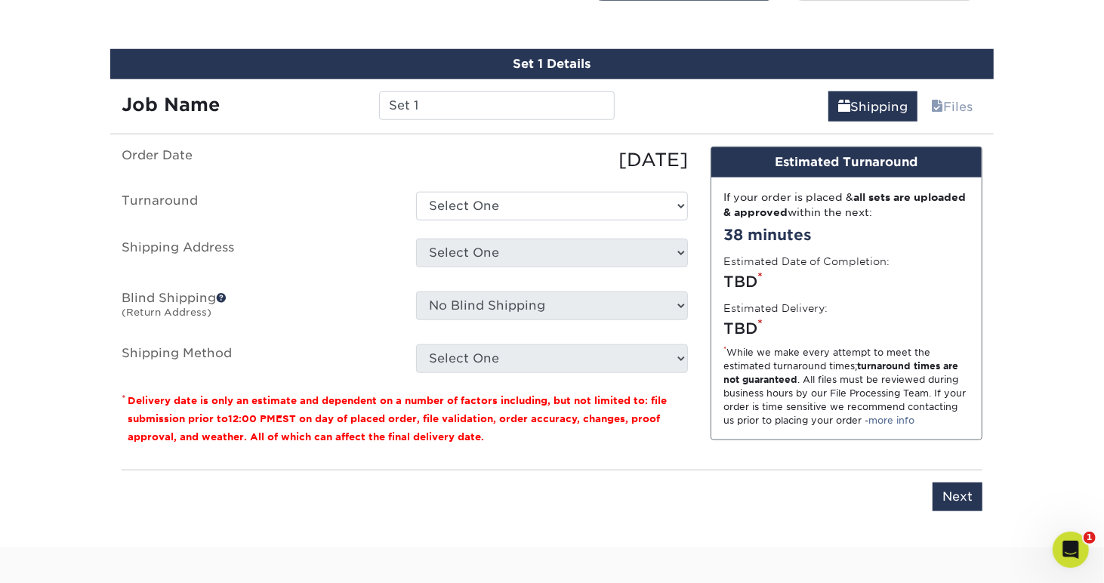
scroll to position [884, 0]
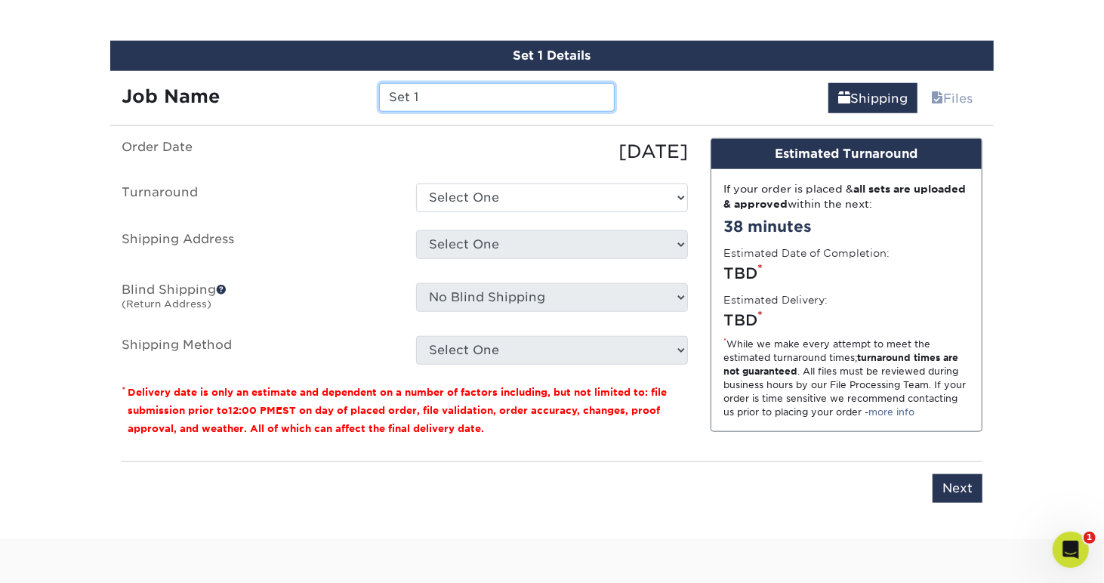
drag, startPoint x: 444, startPoint y: 97, endPoint x: 360, endPoint y: 94, distance: 84.7
click at [360, 94] on div "Job Name Set 1" at bounding box center [368, 97] width 516 height 29
type input "Merrliees - L.Gibbs"
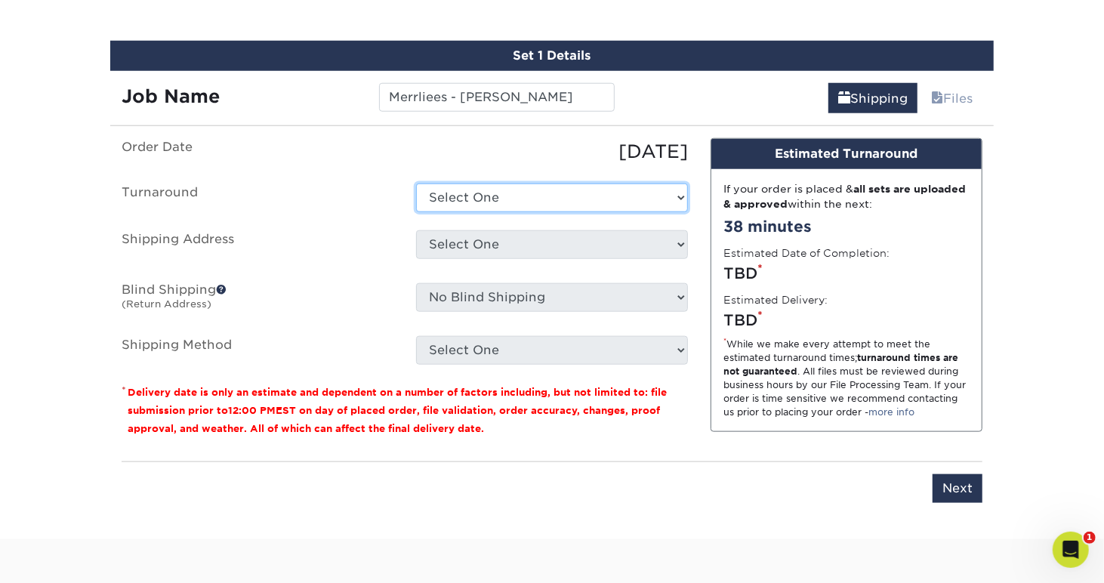
drag, startPoint x: 511, startPoint y: 187, endPoint x: 508, endPoint y: 198, distance: 10.8
click at [511, 187] on select "Select One 2-4 Business Days 2 Day Next Business Day" at bounding box center [552, 198] width 272 height 29
select select "e0d636ae-341c-45f8-9e61-81f387d888bb"
click at [416, 184] on select "Select One 2-4 Business Days 2 Day Next Business Day" at bounding box center [552, 198] width 272 height 29
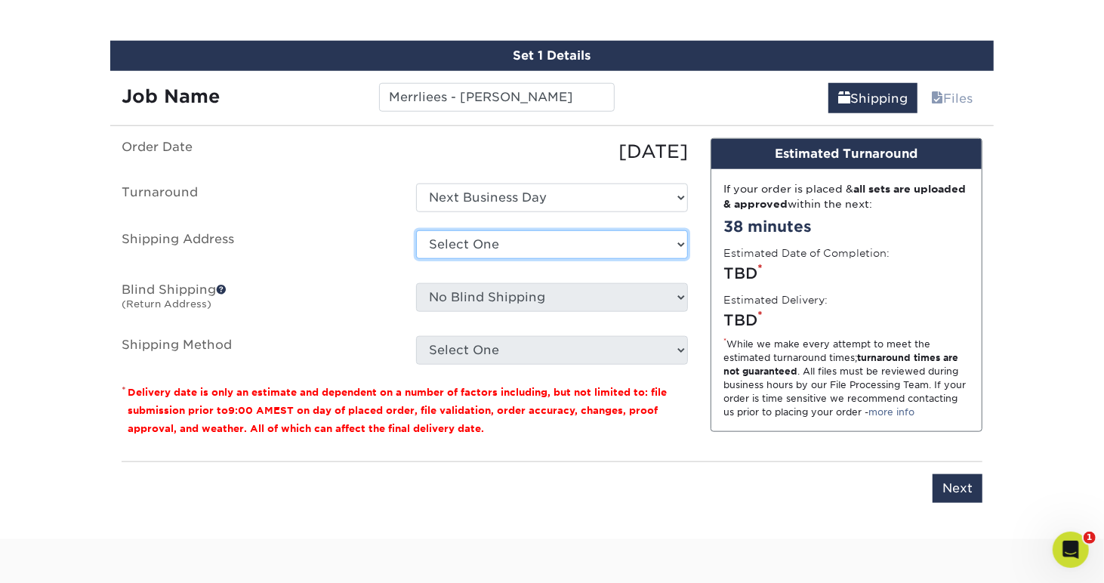
click at [470, 247] on select "Select One BrainBKT Graphics HOB - Block HOB - Lamle Neural Payments + Add New …" at bounding box center [552, 244] width 272 height 29
select select "218452"
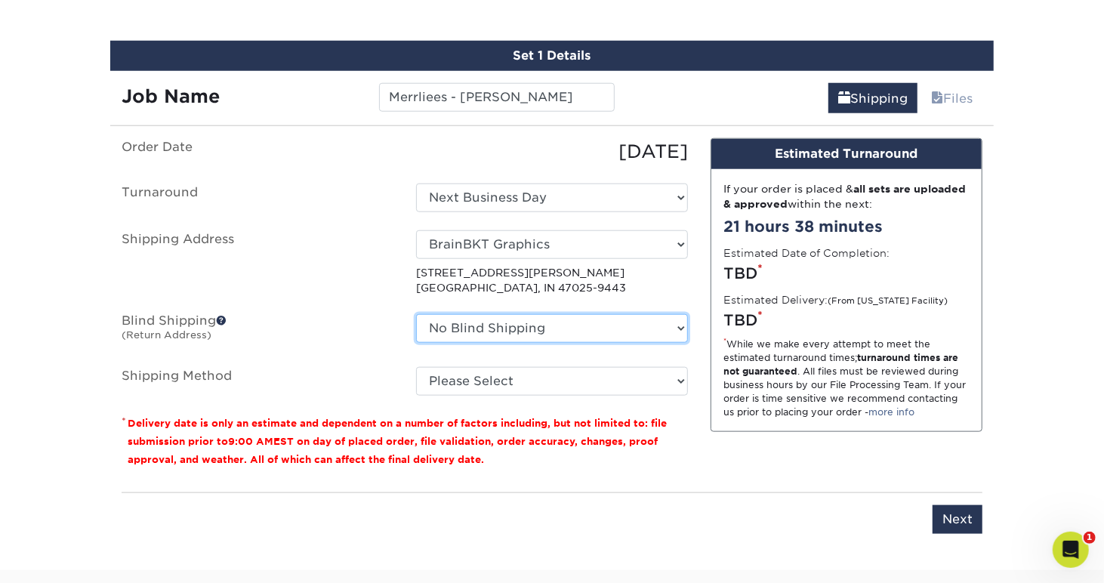
click at [457, 323] on select "No Blind Shipping BrainBKT Graphics HOB - Block HOB - Lamle Neural Payments + A…" at bounding box center [552, 328] width 272 height 29
select select "218452"
click at [416, 314] on select "No Blind Shipping BrainBKT Graphics HOB - Block HOB - Lamle Neural Payments + A…" at bounding box center [552, 328] width 272 height 29
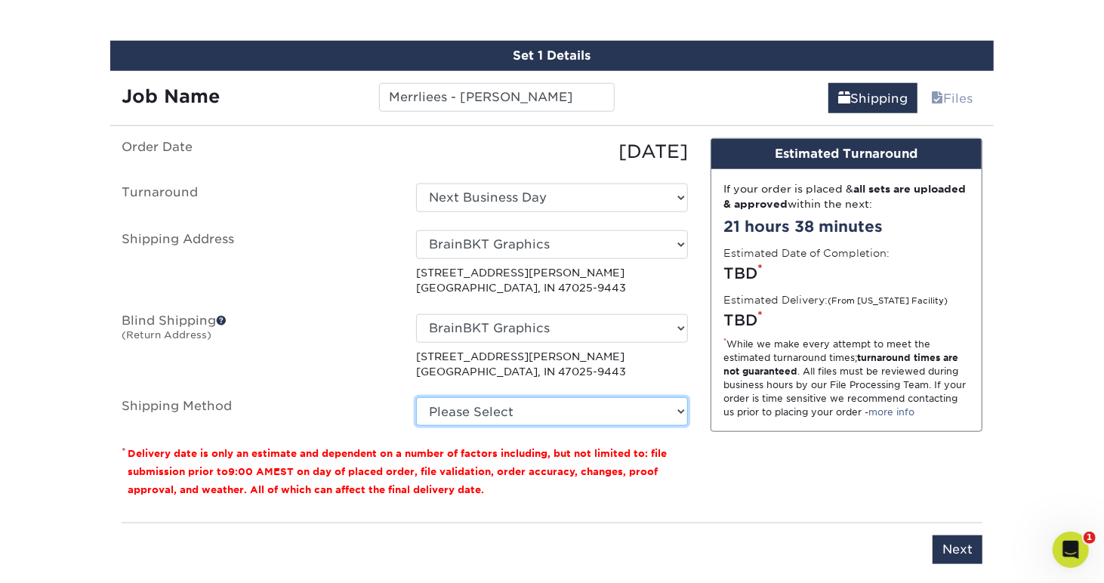
click at [471, 414] on select "Please Select Ground Shipping (+$8.96) 3 Day Shipping Service (+$18.69) 2 Day A…" at bounding box center [552, 411] width 272 height 29
select select "03"
click at [416, 397] on select "Please Select Ground Shipping (+$8.96) 3 Day Shipping Service (+$18.69) 2 Day A…" at bounding box center [552, 411] width 272 height 29
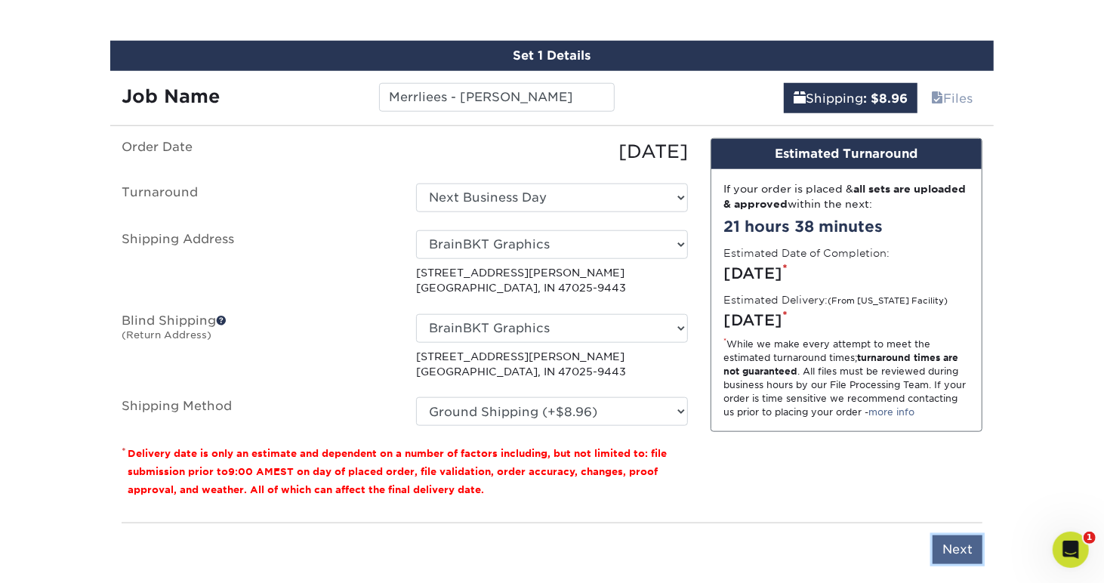
click at [934, 542] on input "Next" at bounding box center [958, 550] width 50 height 29
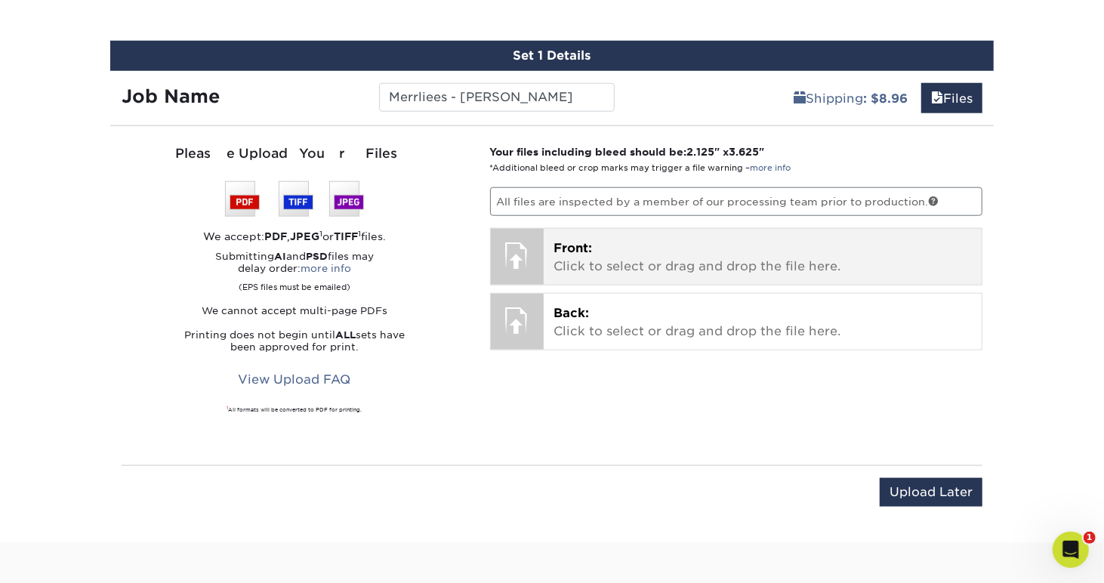
click at [585, 271] on div "Front: Click to select or drag and drop the file here. Choose file" at bounding box center [763, 257] width 439 height 56
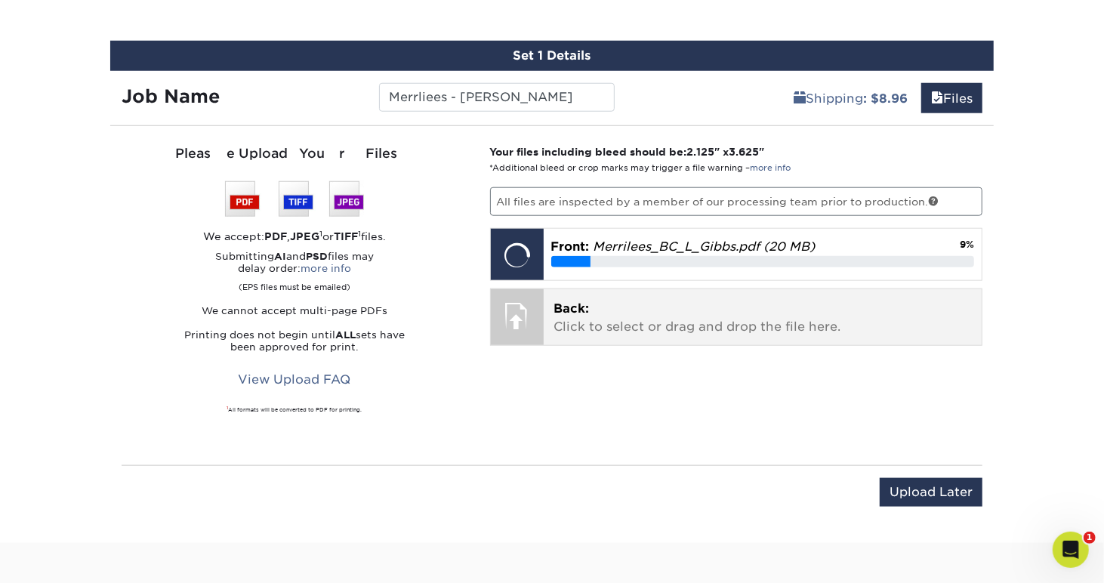
click at [616, 319] on p "Back: Click to select or drag and drop the file here." at bounding box center [763, 318] width 418 height 36
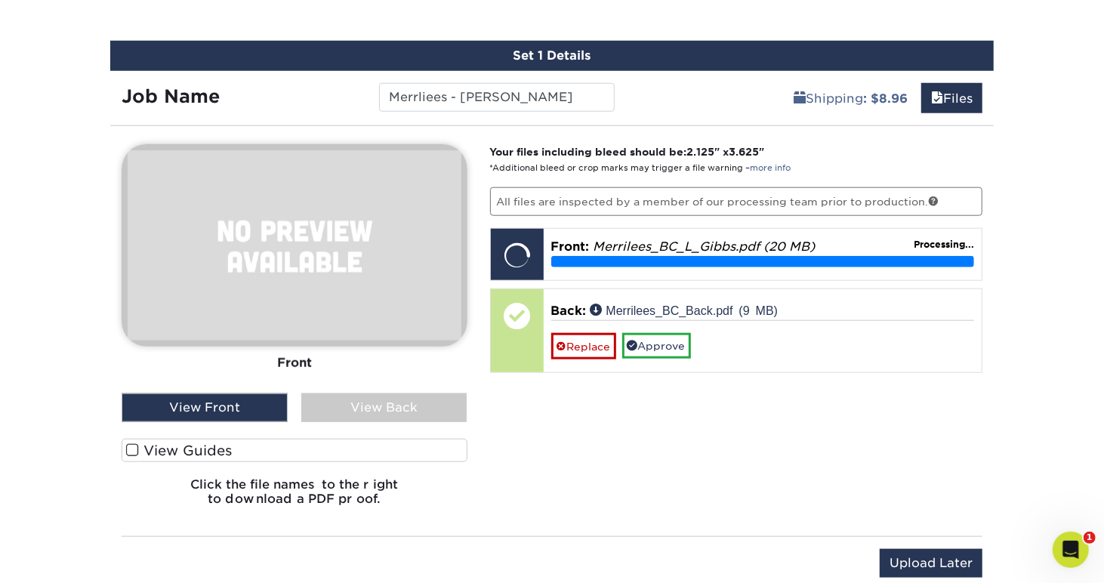
click at [140, 447] on label "View Guides" at bounding box center [295, 450] width 346 height 23
click at [0, 0] on input "View Guides" at bounding box center [0, 0] width 0 height 0
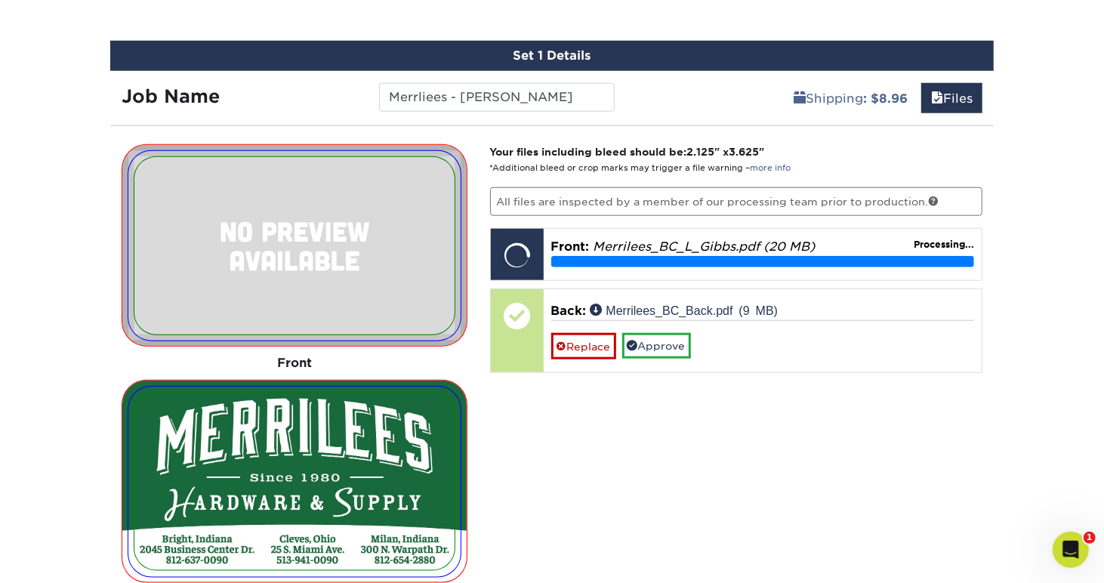
scroll to position [1010, 0]
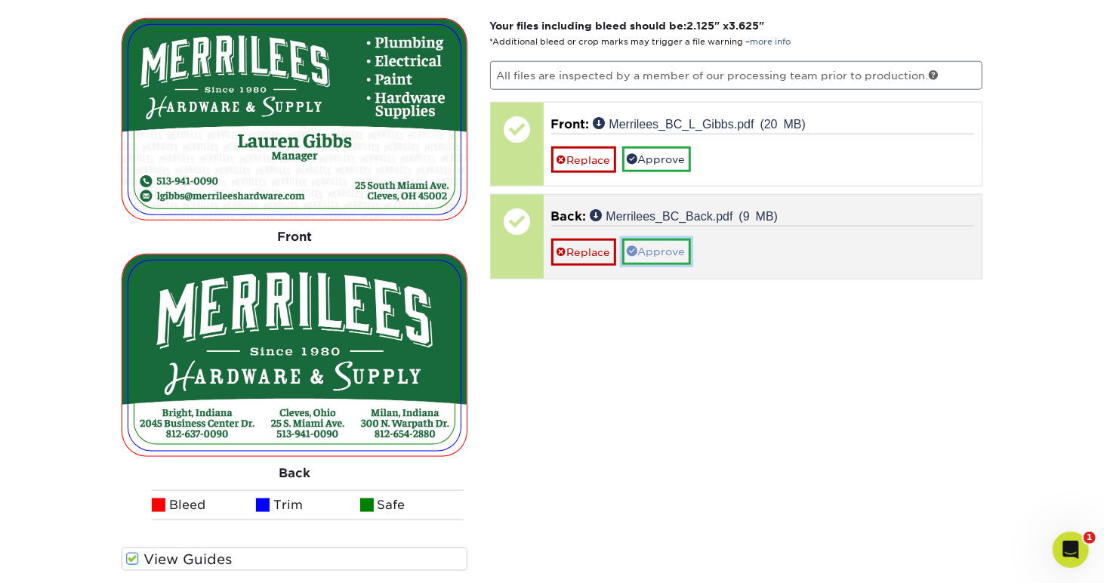
click at [658, 245] on link "Approve" at bounding box center [656, 252] width 69 height 26
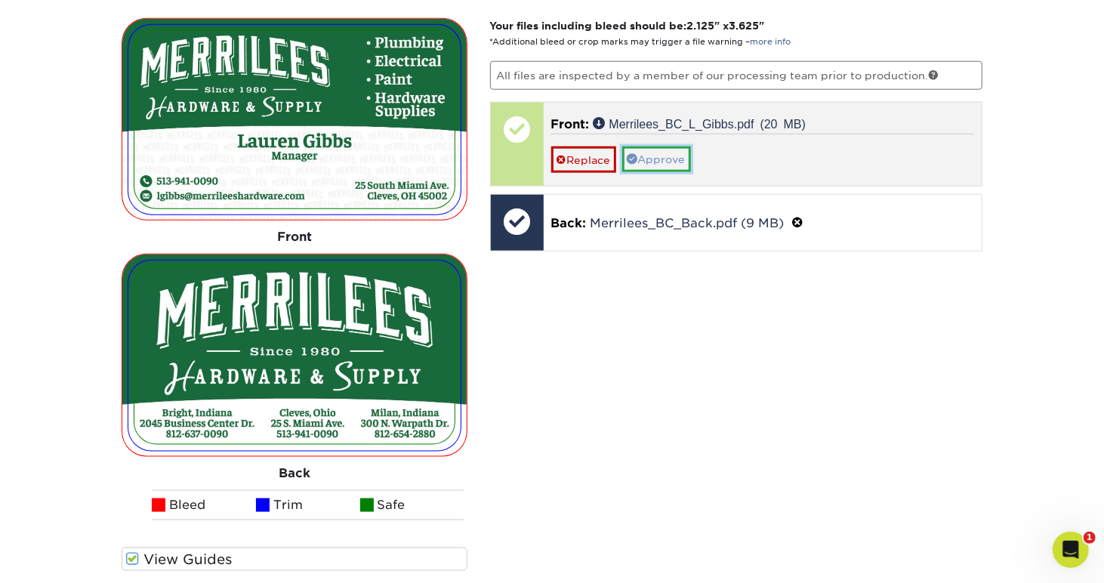
click at [652, 153] on link "Approve" at bounding box center [656, 160] width 69 height 26
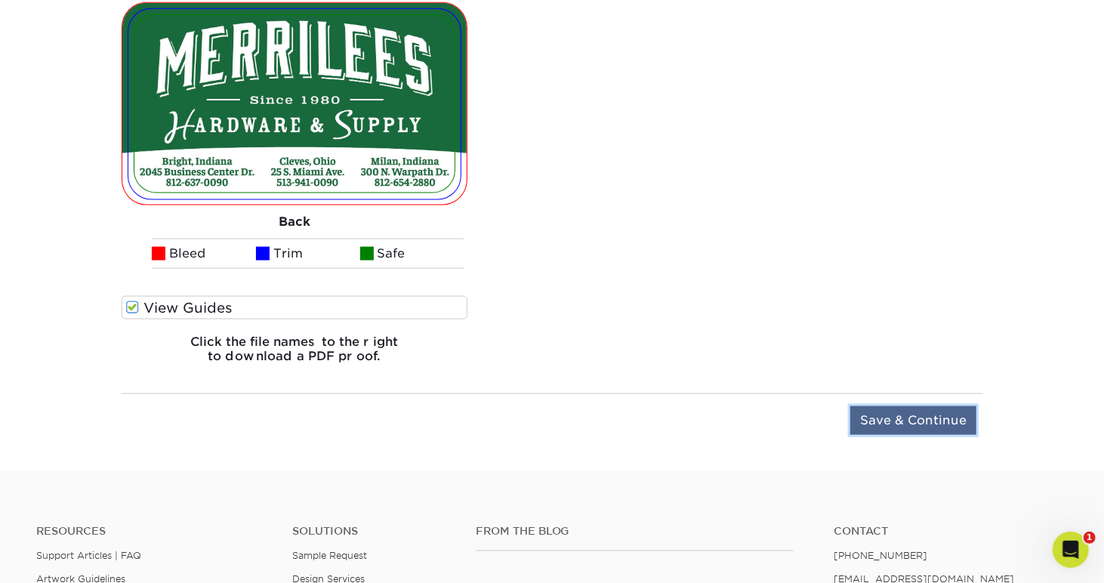
click at [929, 421] on input "Save & Continue" at bounding box center [914, 420] width 126 height 29
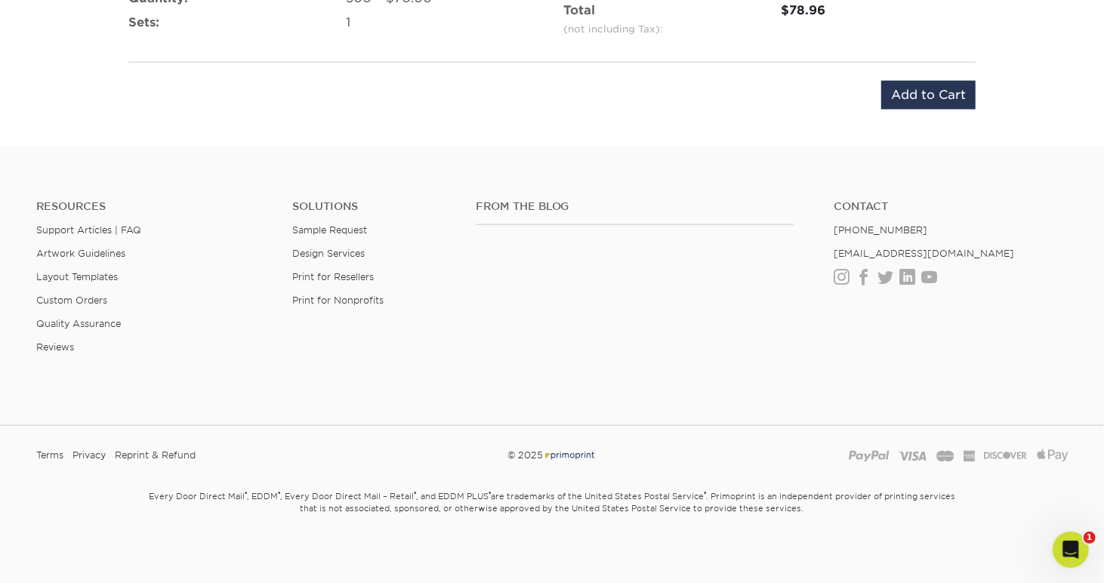
scroll to position [890, 0]
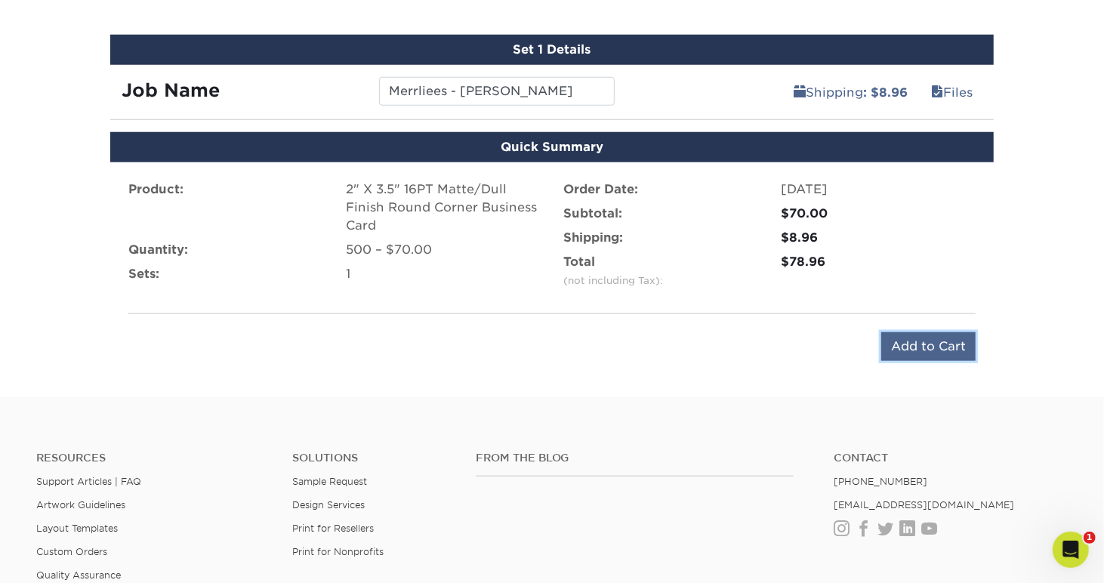
click at [918, 334] on input "Add to Cart" at bounding box center [928, 346] width 94 height 29
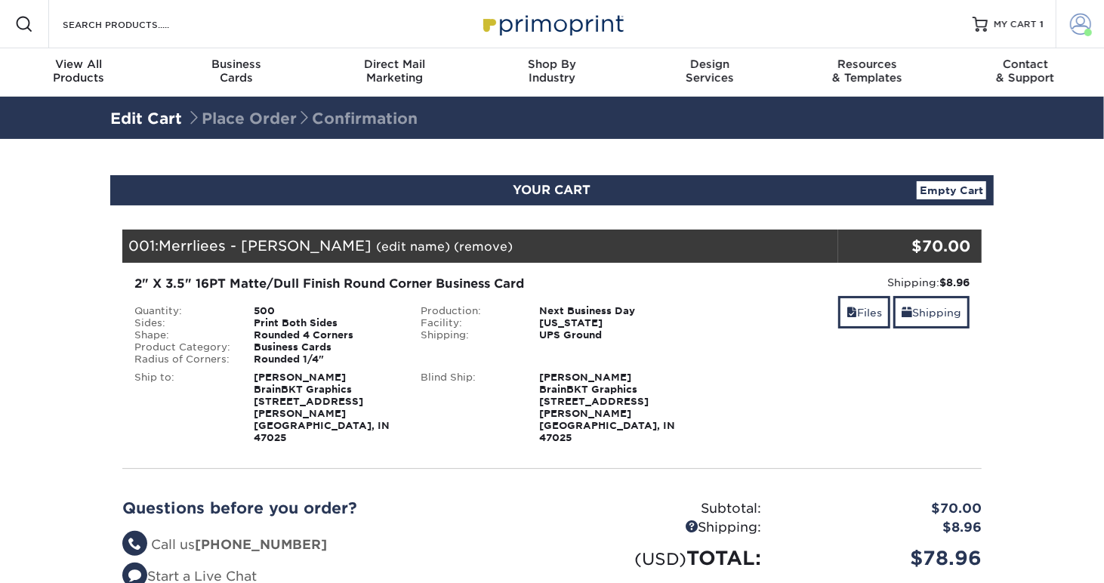
click at [1076, 24] on span at bounding box center [1080, 24] width 21 height 21
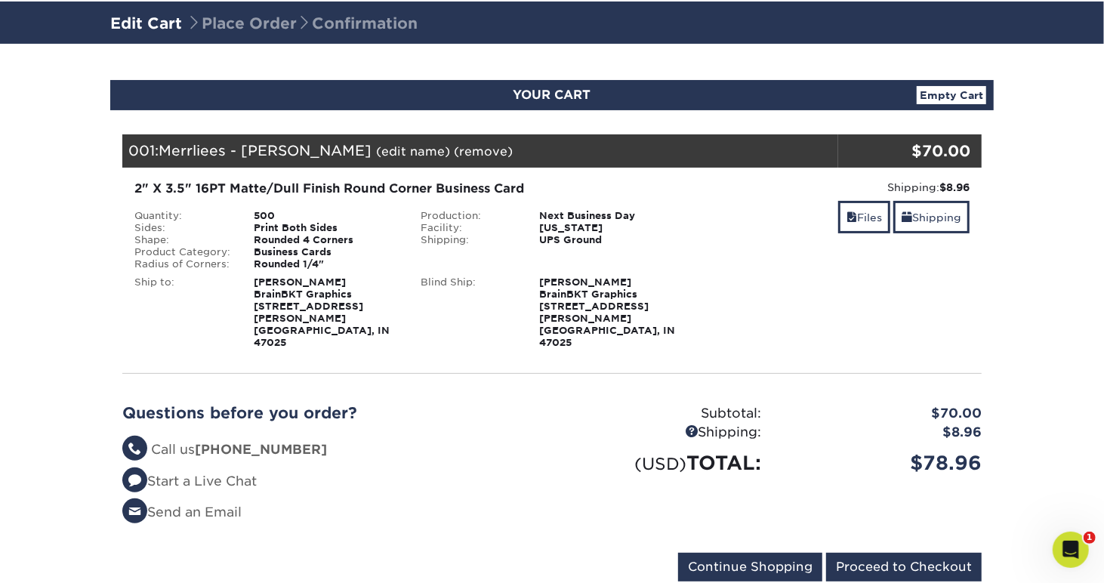
scroll to position [252, 0]
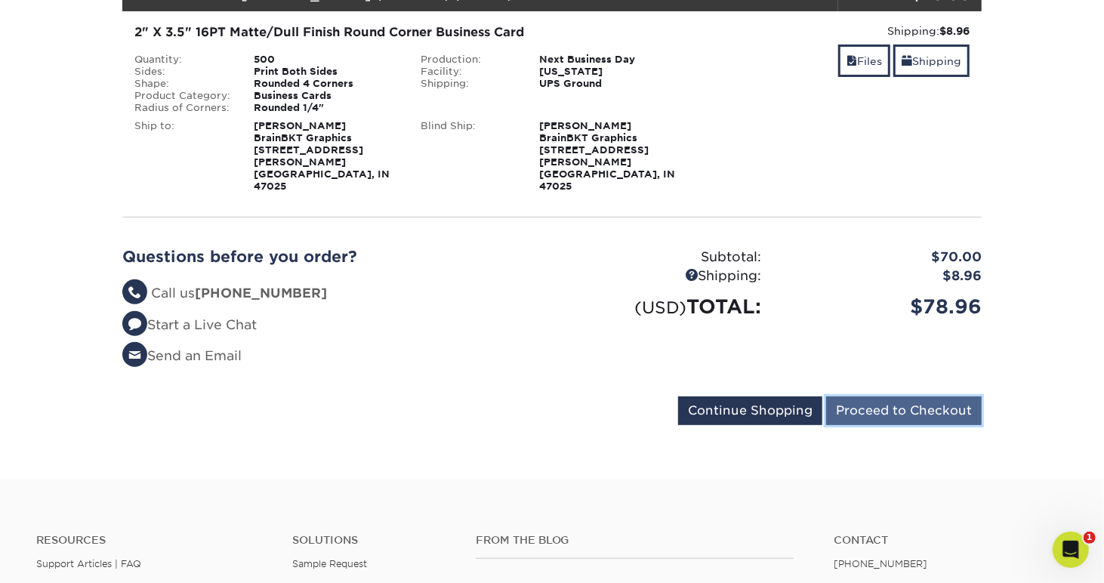
click at [900, 397] on input "Proceed to Checkout" at bounding box center [904, 411] width 156 height 29
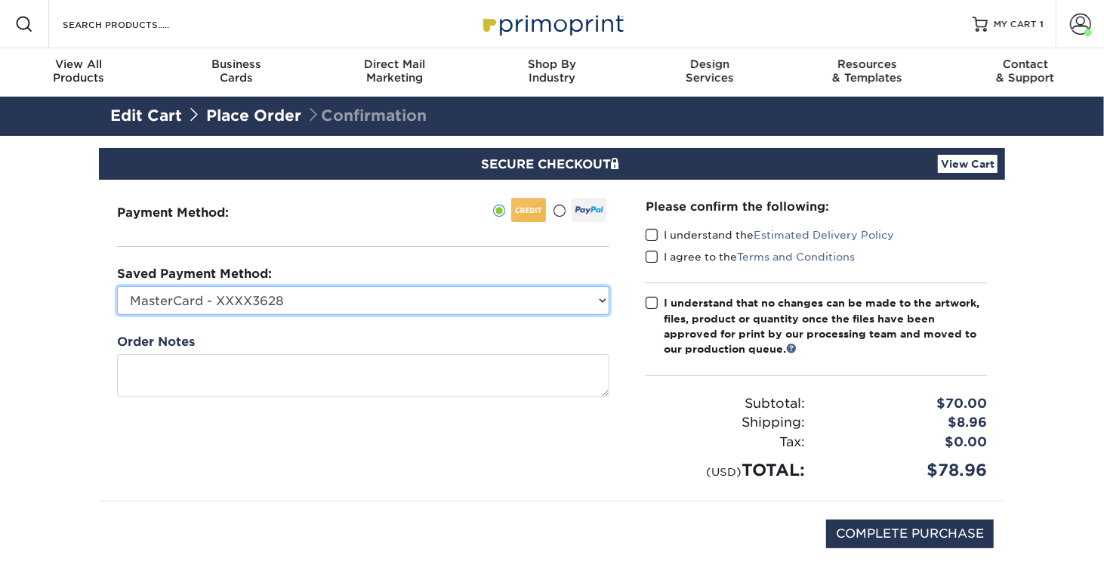
click at [294, 296] on select "MasterCard - XXXX3628 Visa - XXXX7344 MasterCard - XXXX3079 MasterCard - XXXX13…" at bounding box center [363, 300] width 492 height 29
select select "75554"
click at [117, 286] on select "MasterCard - XXXX3628 Visa - XXXX7344 MasterCard - XXXX3079 MasterCard - XXXX13…" at bounding box center [363, 300] width 492 height 29
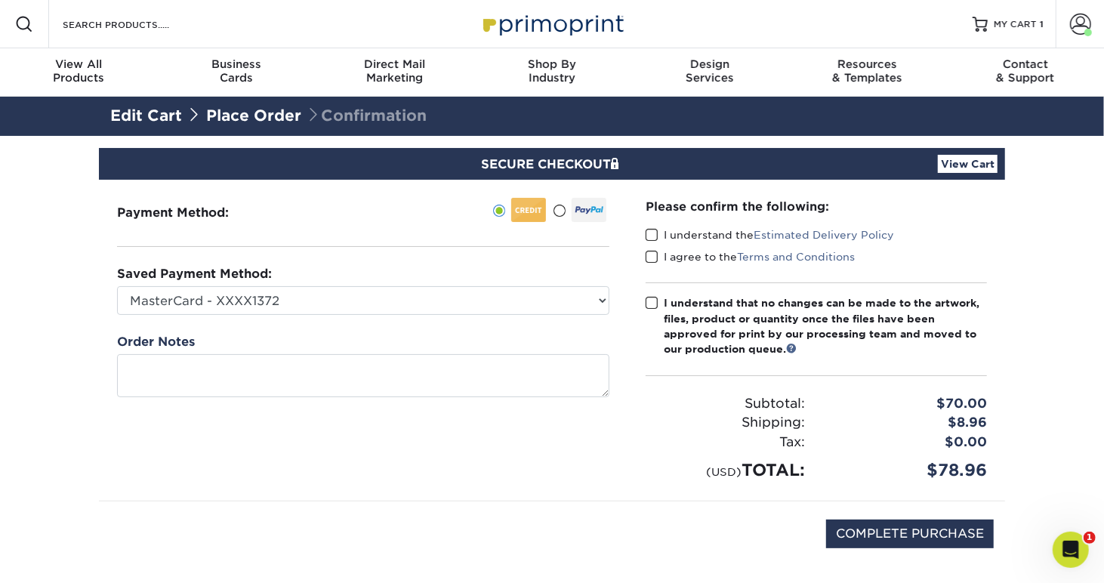
click at [654, 237] on span at bounding box center [652, 235] width 13 height 14
click at [0, 0] on input "I understand the Estimated Delivery Policy" at bounding box center [0, 0] width 0 height 0
click at [656, 251] on span at bounding box center [652, 257] width 13 height 14
click at [0, 0] on input "I agree to the Terms and Conditions" at bounding box center [0, 0] width 0 height 0
click at [656, 304] on span at bounding box center [652, 303] width 13 height 14
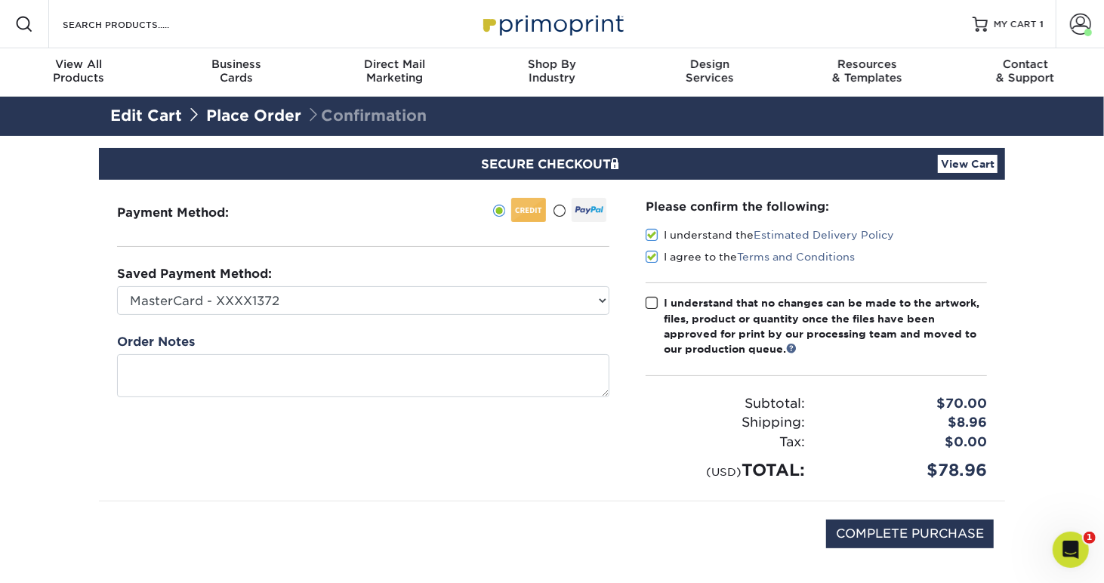
click at [0, 0] on input "I understand that no changes can be made to the artwork, files, product or quan…" at bounding box center [0, 0] width 0 height 0
click at [866, 528] on input "COMPLETE PURCHASE" at bounding box center [910, 534] width 168 height 29
type input "PROCESSING, PLEASE WAIT..."
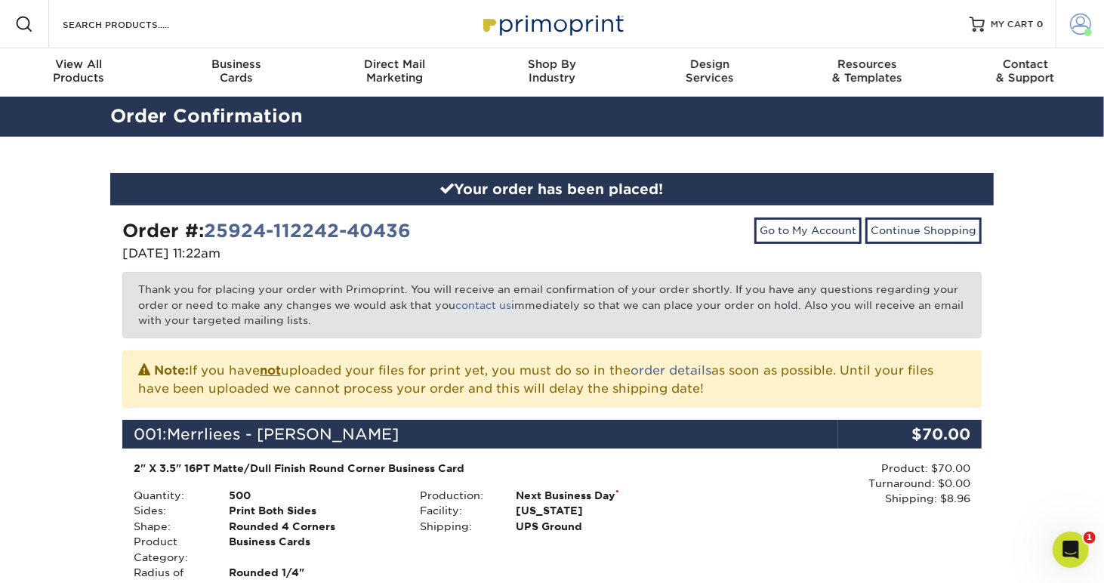
click at [1085, 7] on link "Account" at bounding box center [1080, 24] width 48 height 48
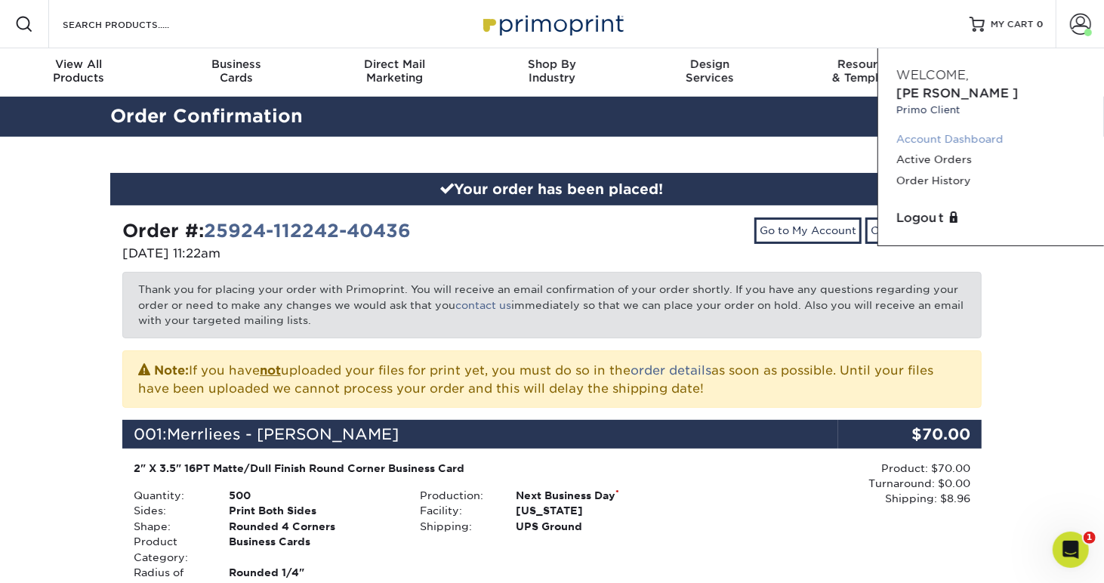
click at [931, 129] on link "Account Dashboard" at bounding box center [992, 139] width 190 height 20
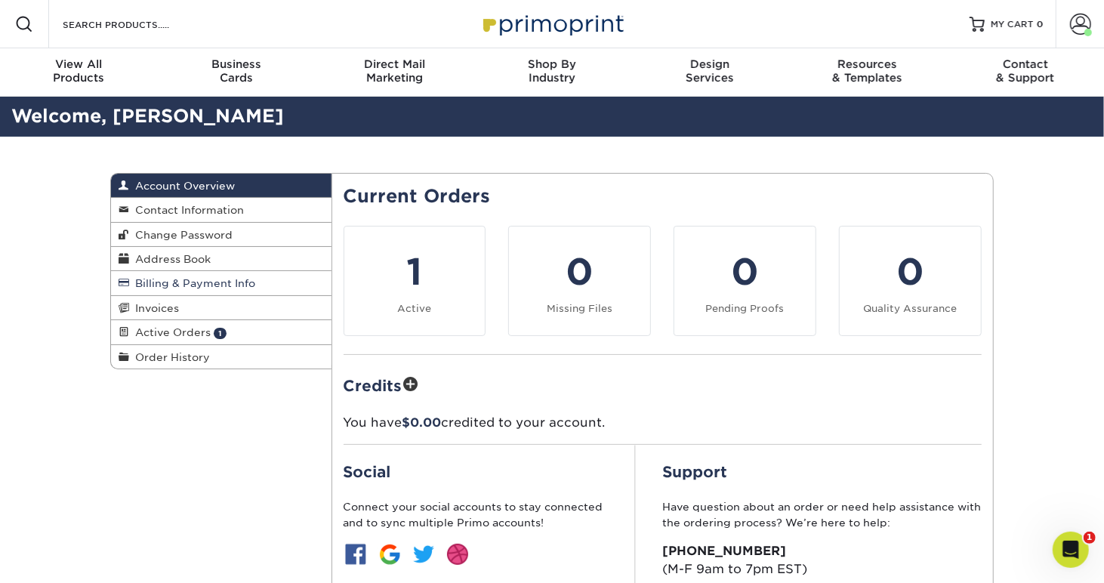
click at [160, 280] on span "Billing & Payment Info" at bounding box center [192, 283] width 126 height 12
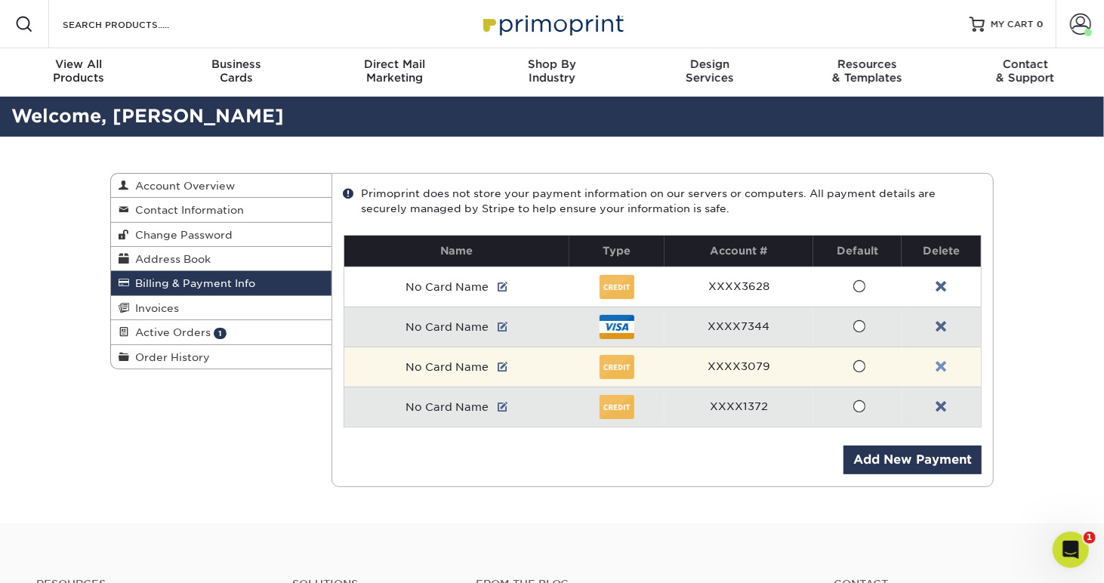
click at [941, 364] on link at bounding box center [941, 367] width 11 height 12
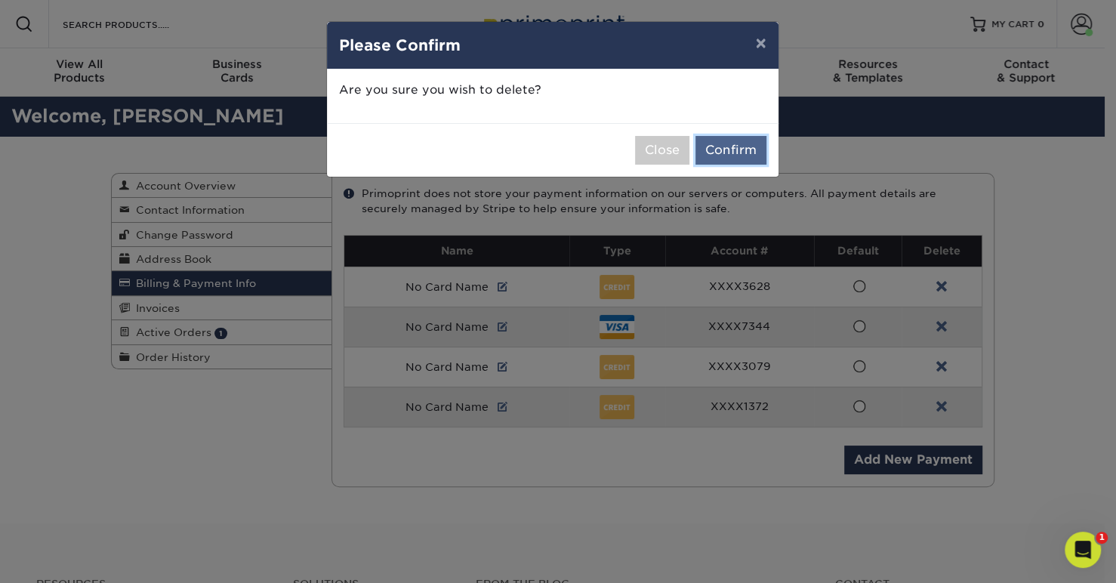
click at [727, 150] on button "Confirm" at bounding box center [731, 150] width 71 height 29
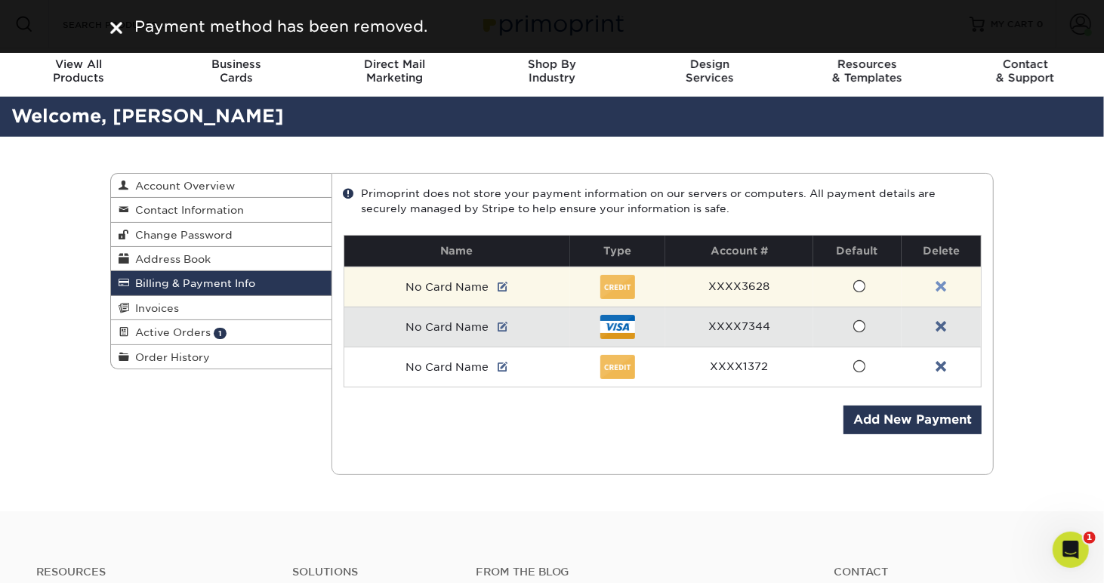
click at [944, 281] on link at bounding box center [941, 287] width 11 height 12
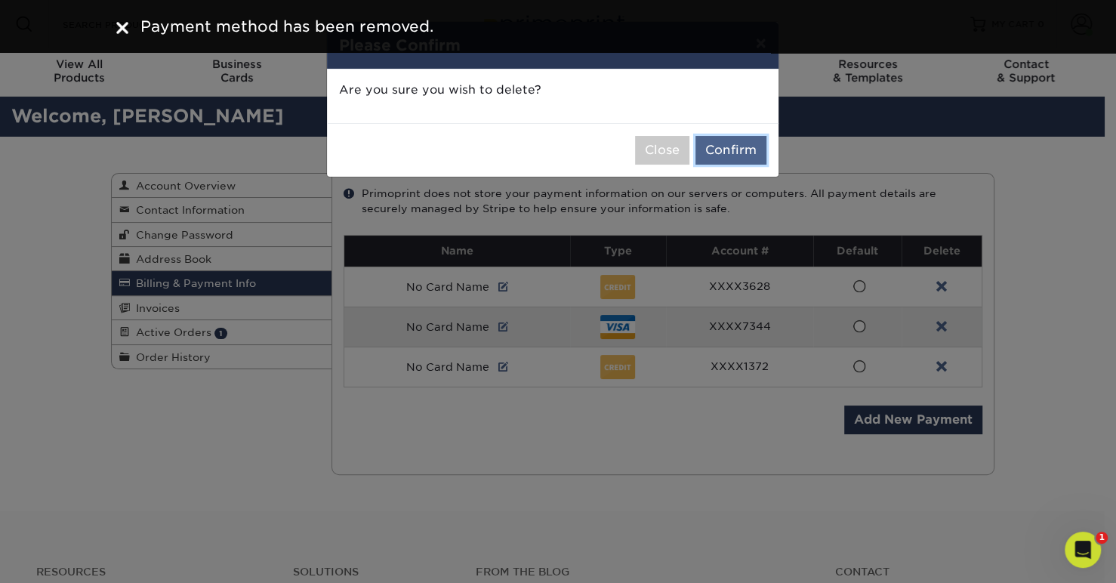
click at [725, 145] on button "Confirm" at bounding box center [731, 150] width 71 height 29
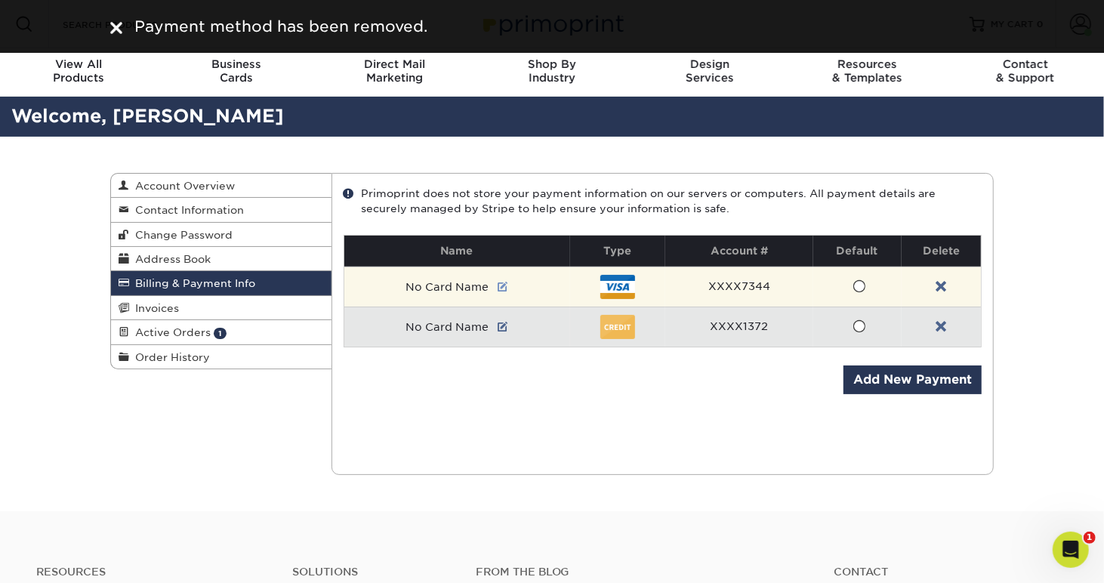
click at [502, 283] on link at bounding box center [503, 287] width 11 height 12
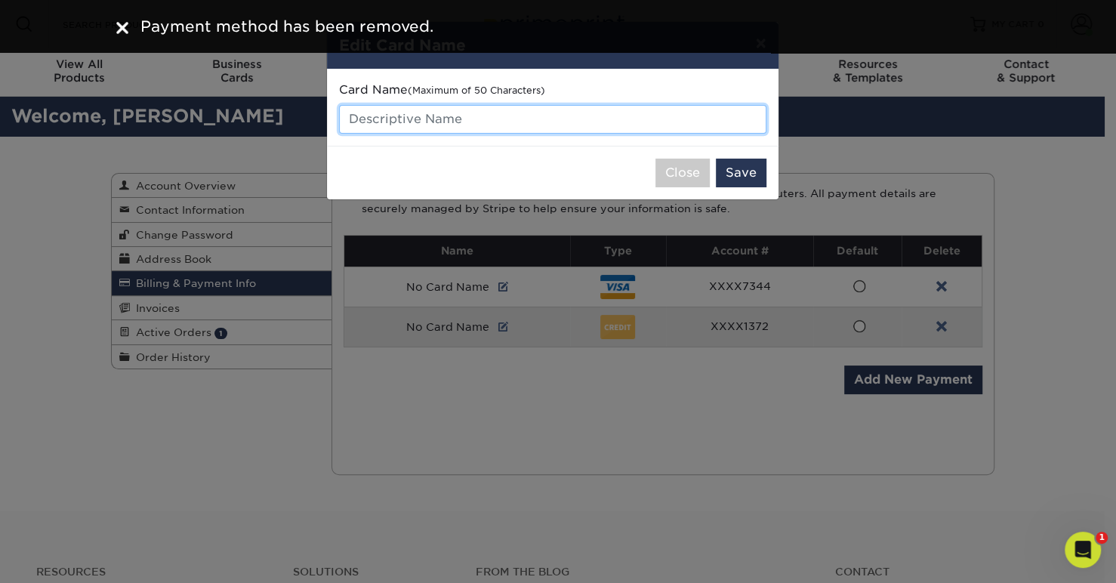
click at [443, 117] on input "text" at bounding box center [553, 119] width 428 height 29
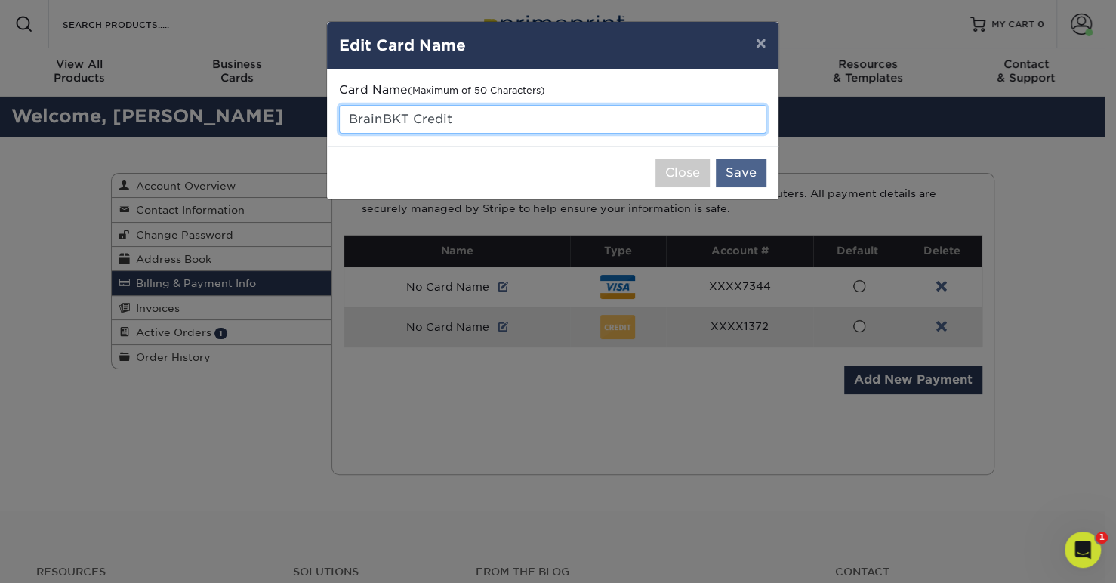
type input "BrainBKT Credit"
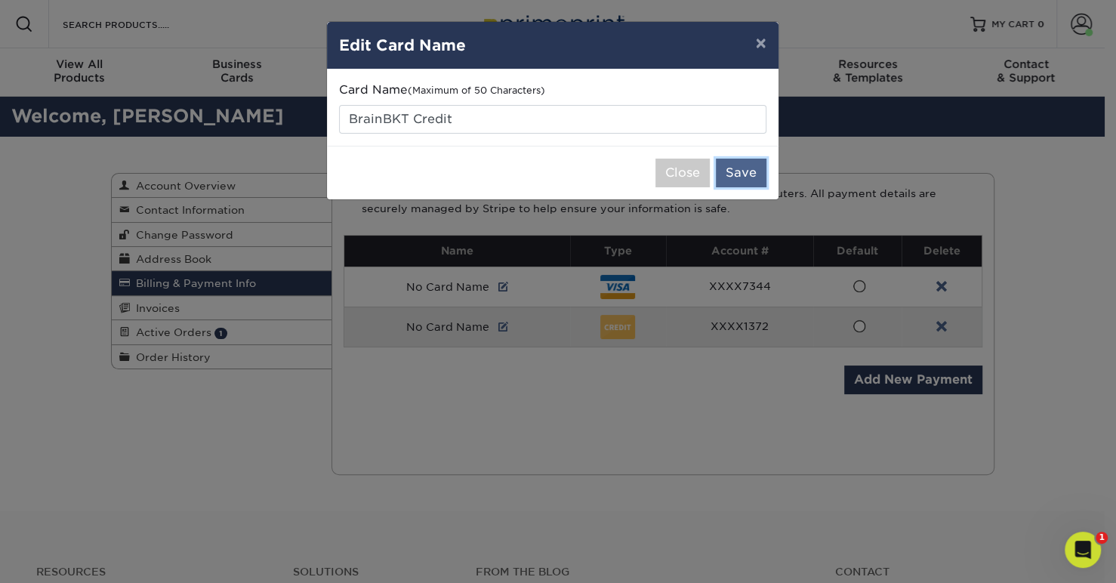
click at [737, 179] on button "Save" at bounding box center [741, 173] width 51 height 29
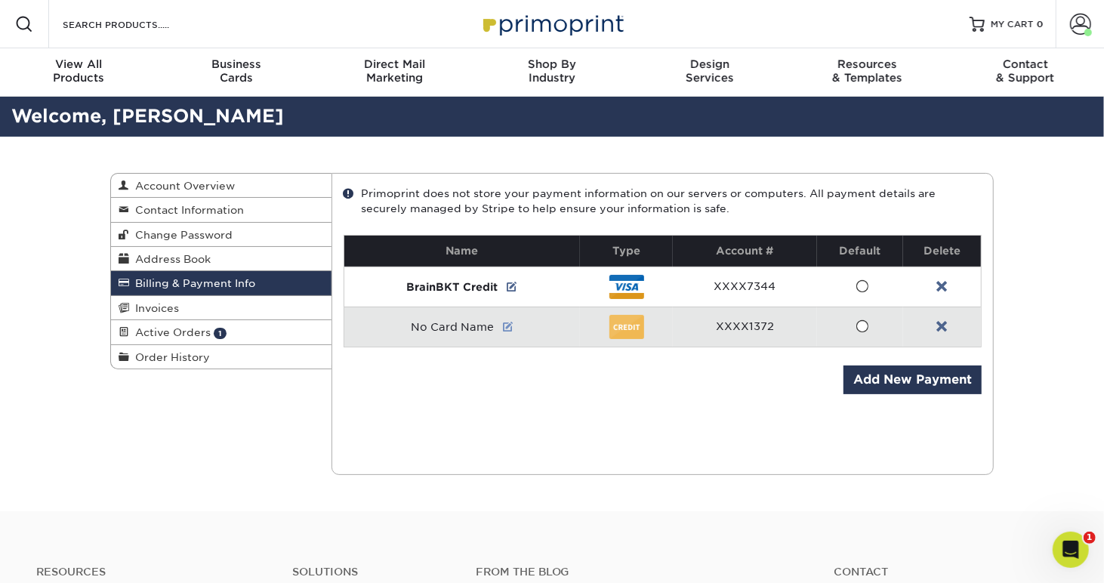
click at [508, 325] on link at bounding box center [508, 327] width 11 height 12
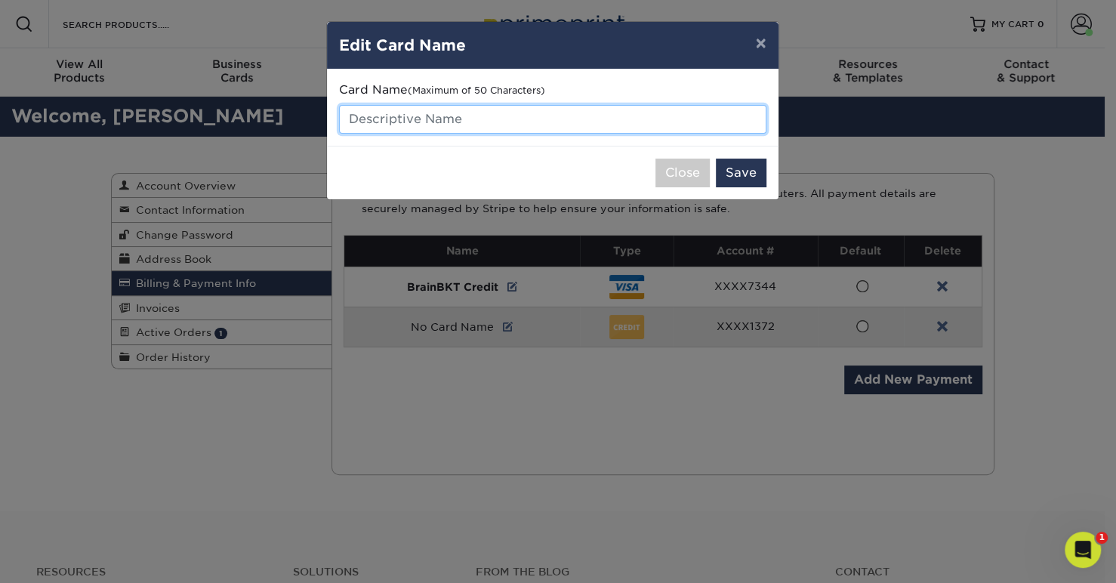
click at [423, 119] on input "text" at bounding box center [553, 119] width 428 height 29
type input "BrainBKT Debit"
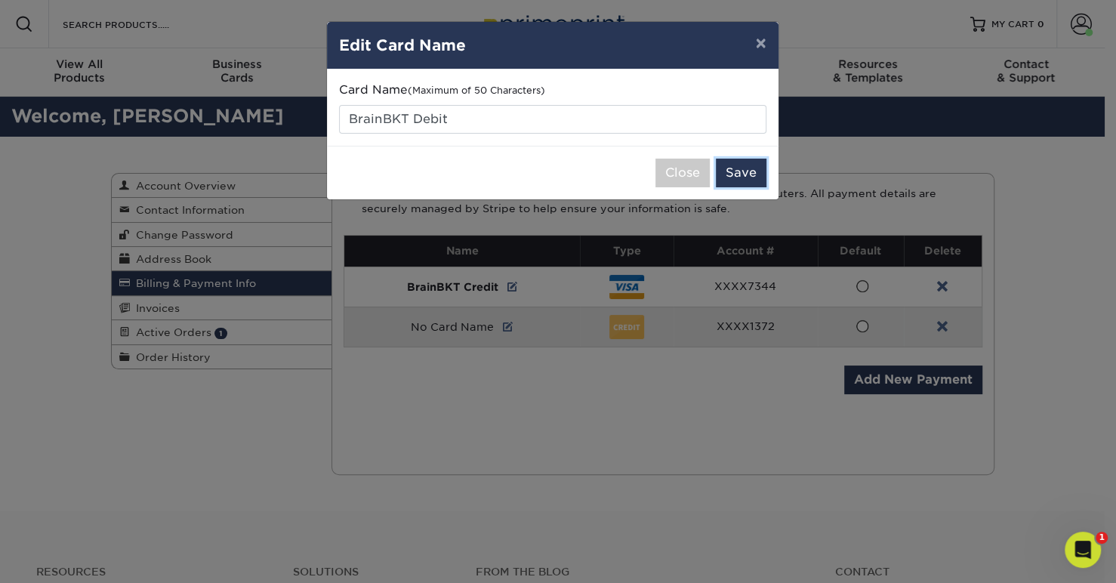
click at [740, 166] on button "Save" at bounding box center [741, 173] width 51 height 29
